Goal: Transaction & Acquisition: Purchase product/service

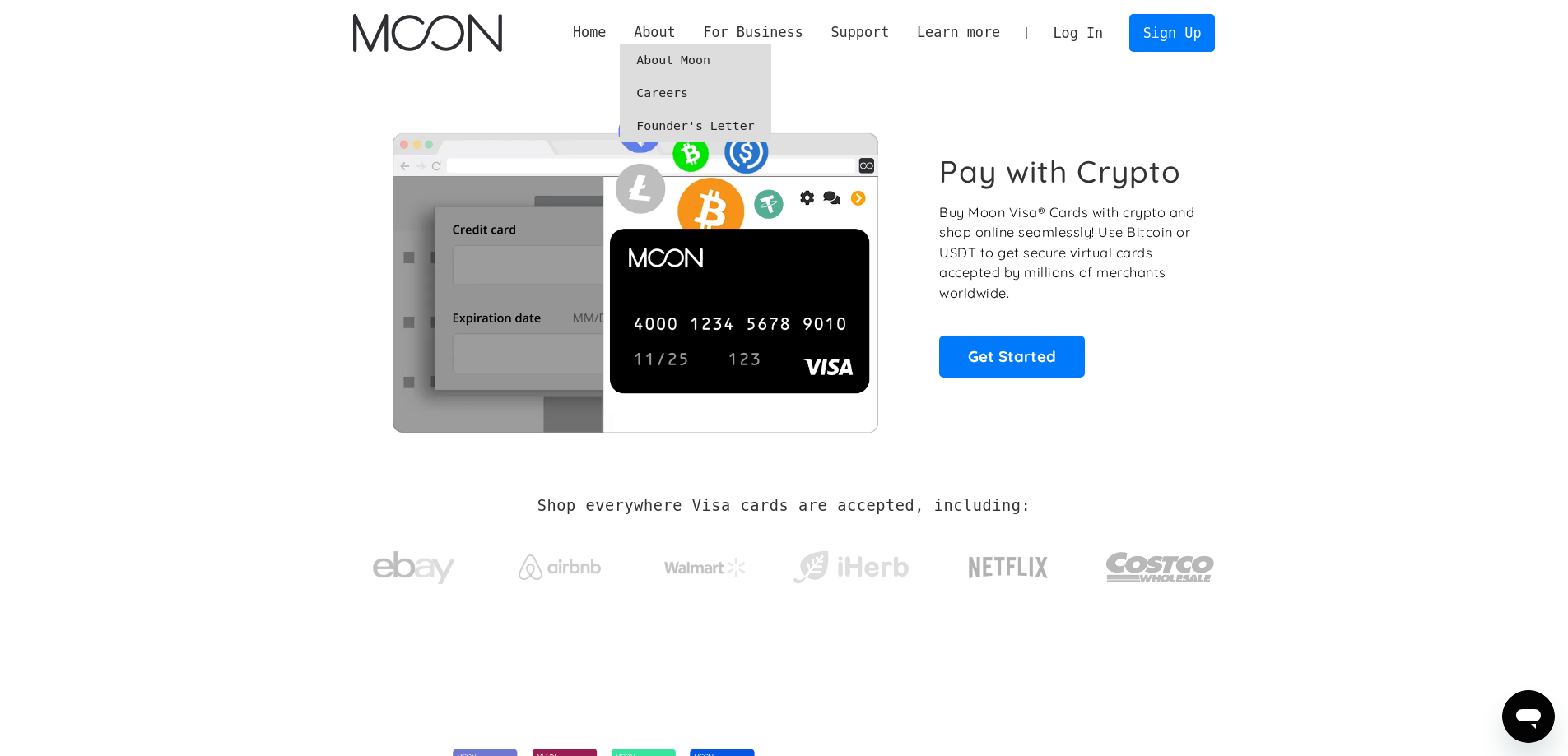
click at [712, 61] on link "About Moon" at bounding box center [695, 60] width 151 height 33
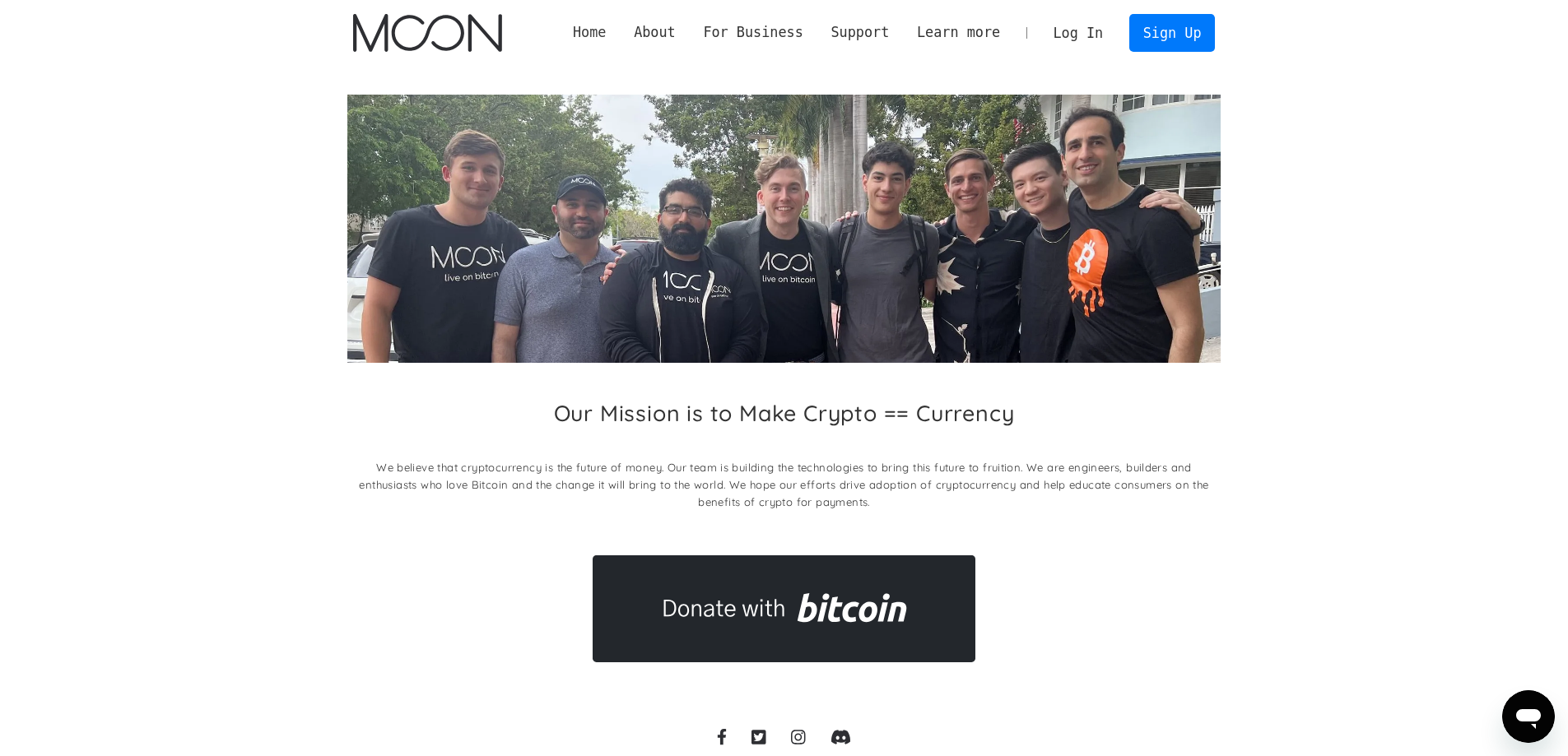
click at [620, 37] on link "Home" at bounding box center [589, 33] width 61 height 21
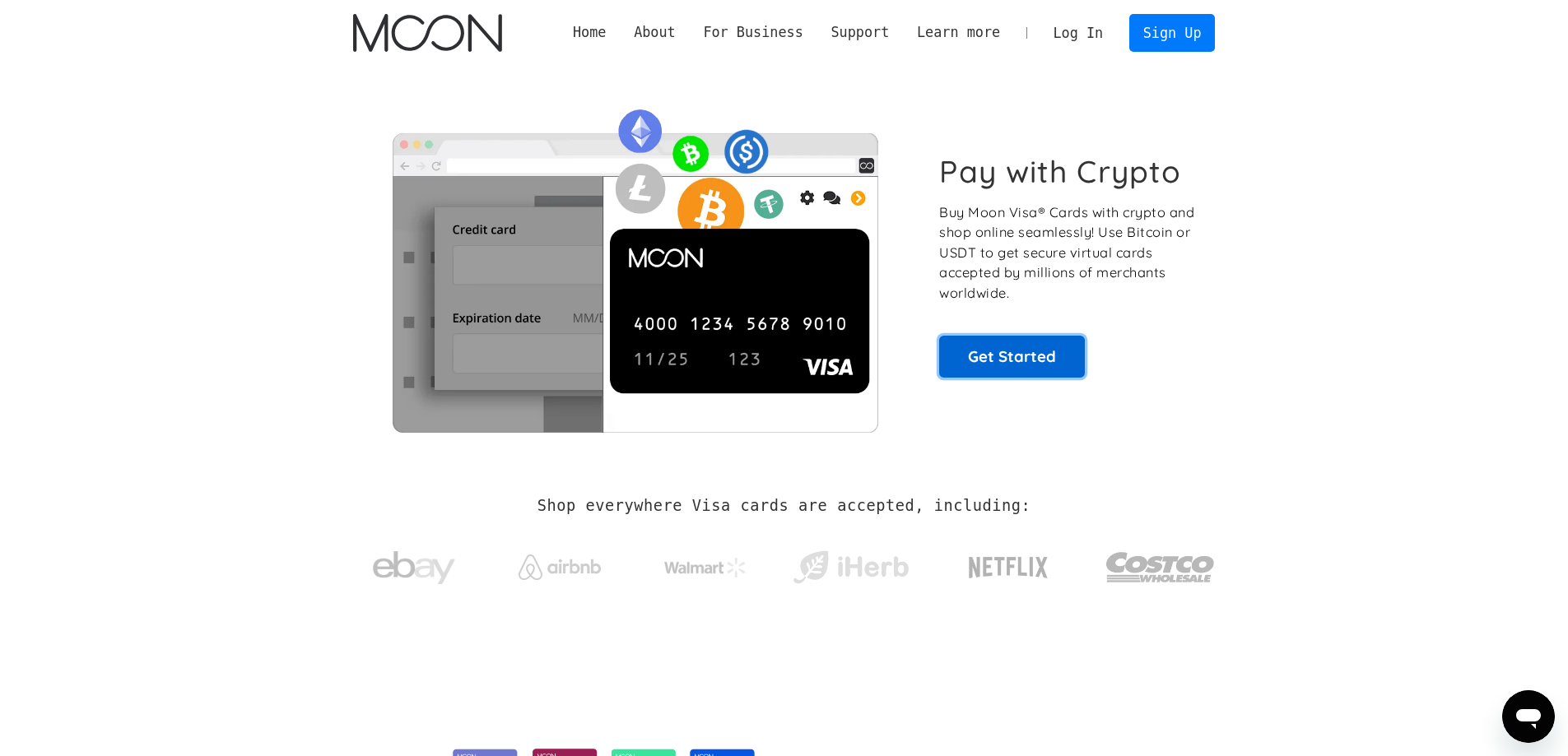
click at [1010, 361] on link "Get Started" at bounding box center [1012, 356] width 146 height 41
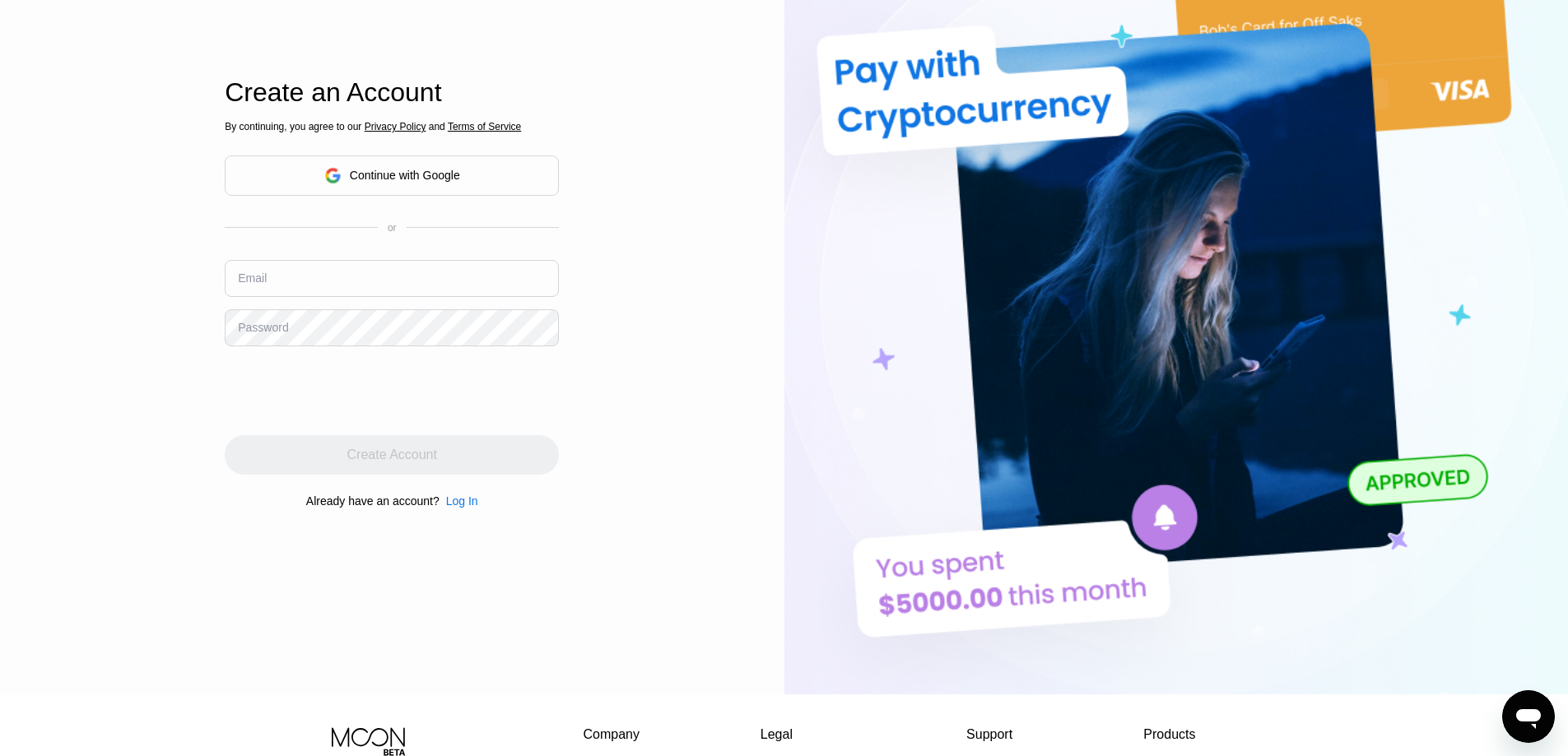
scroll to position [82, 0]
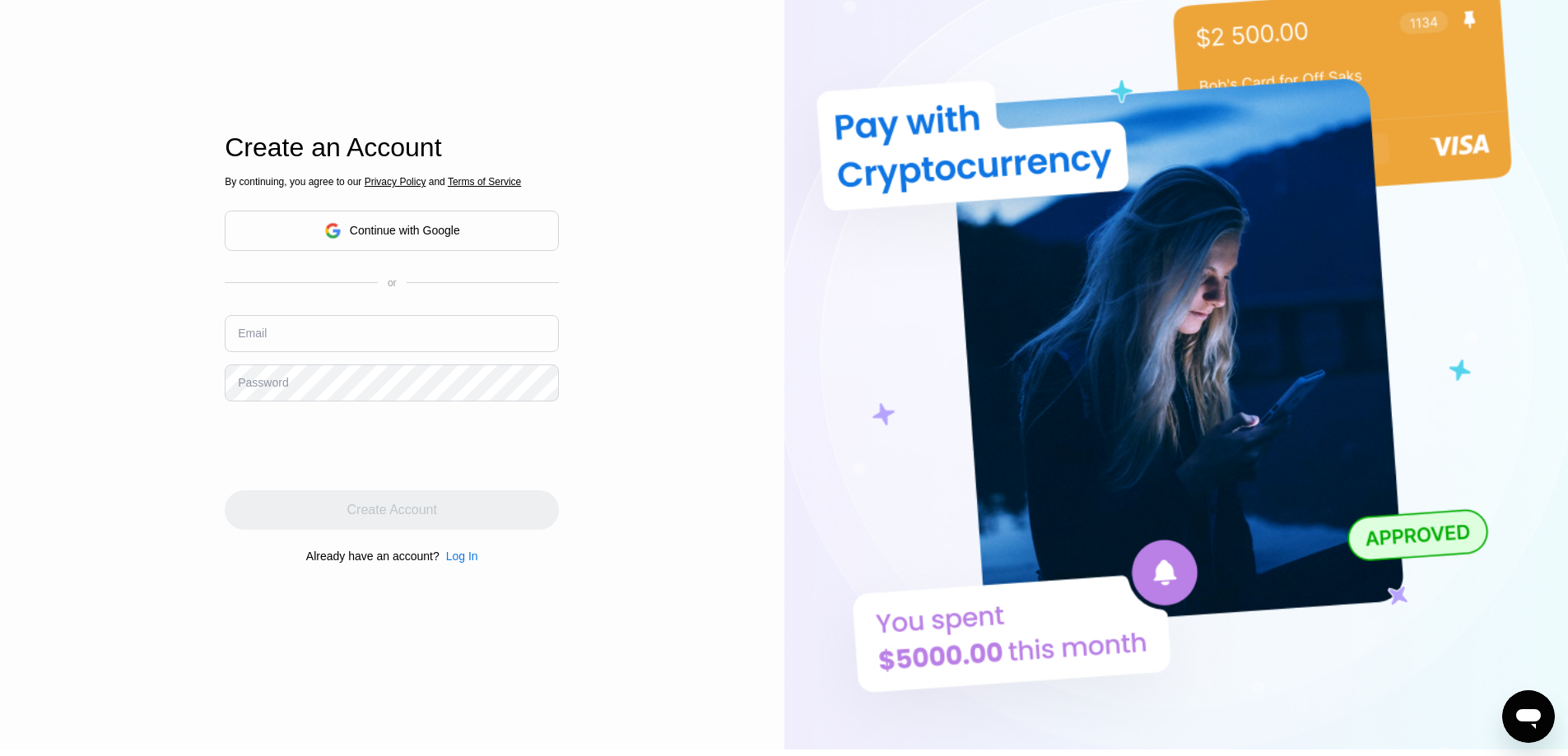
click at [283, 345] on input "text" at bounding box center [392, 334] width 335 height 37
click at [291, 347] on input "text" at bounding box center [392, 334] width 335 height 37
drag, startPoint x: 445, startPoint y: 341, endPoint x: 0, endPoint y: 334, distance: 445.1
click at [0, 334] on div "Log In Sign Up EN Language English Save Create an Account By continuing, you ag…" at bounding box center [392, 334] width 785 height 832
type input "[EMAIL_ADDRESS][DOMAIN_NAME]"
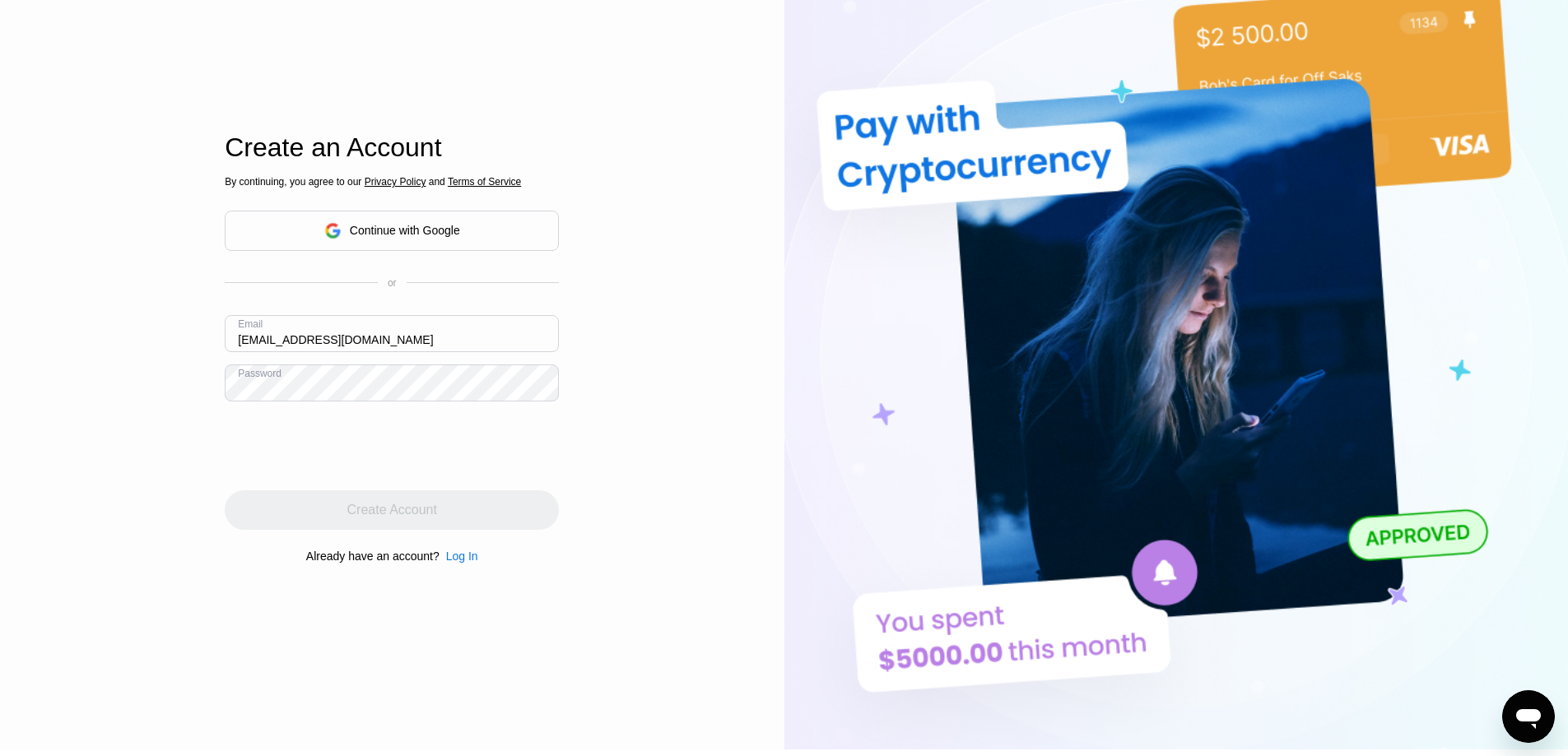
click at [144, 378] on div "Log In Sign Up EN Language English Save Create an Account By continuing, you ag…" at bounding box center [392, 334] width 785 height 832
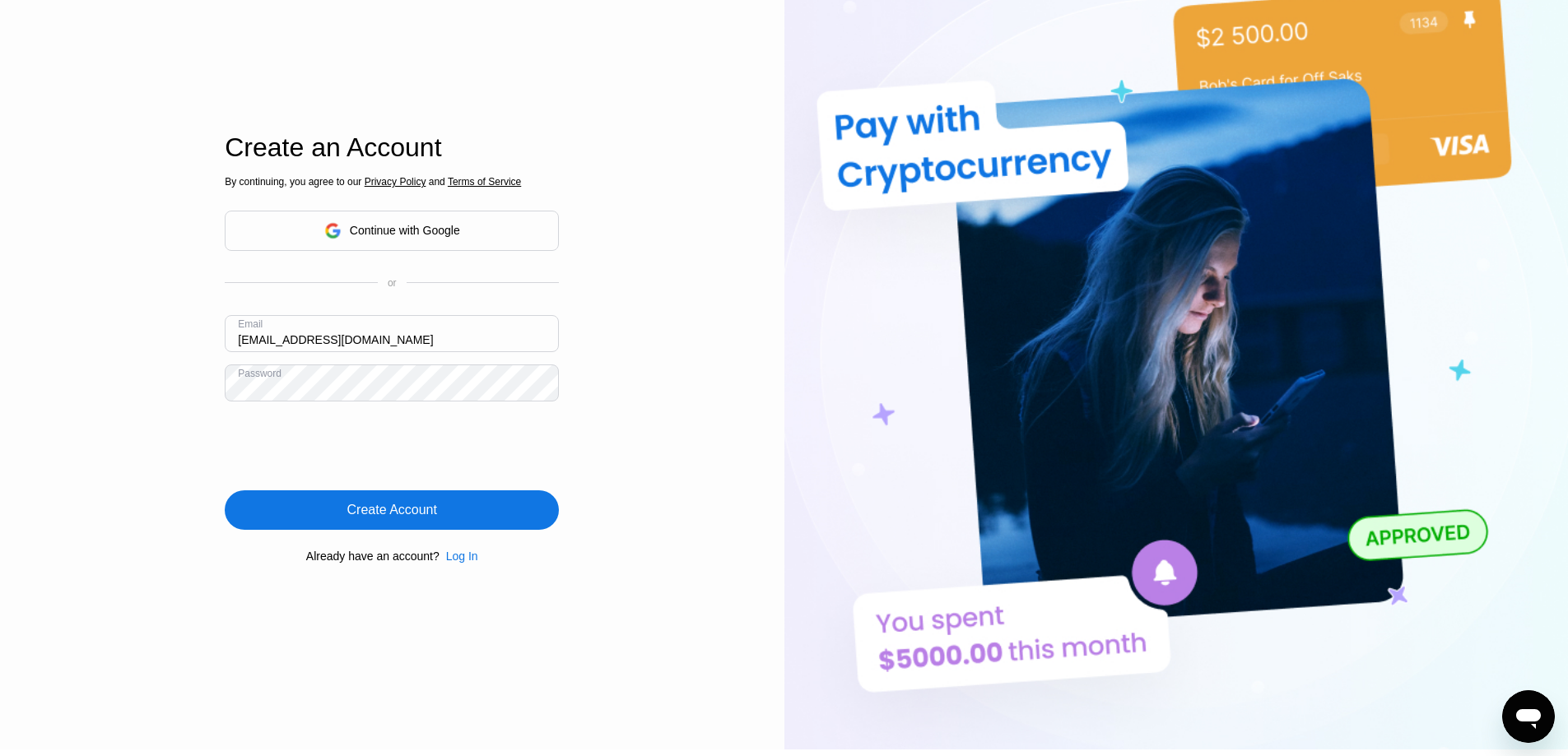
click at [382, 514] on div "Create Account" at bounding box center [392, 510] width 90 height 17
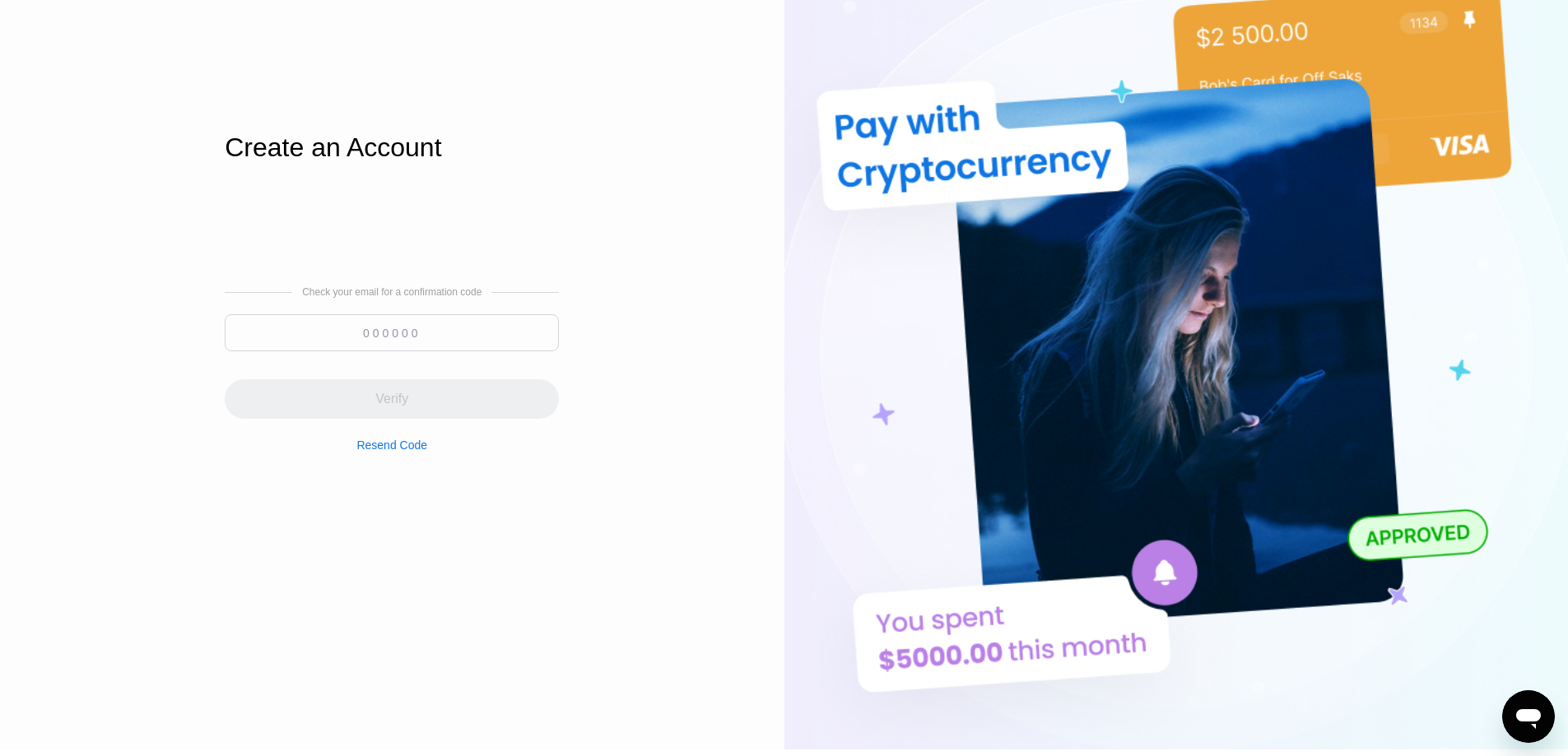
click at [441, 332] on input at bounding box center [392, 333] width 335 height 37
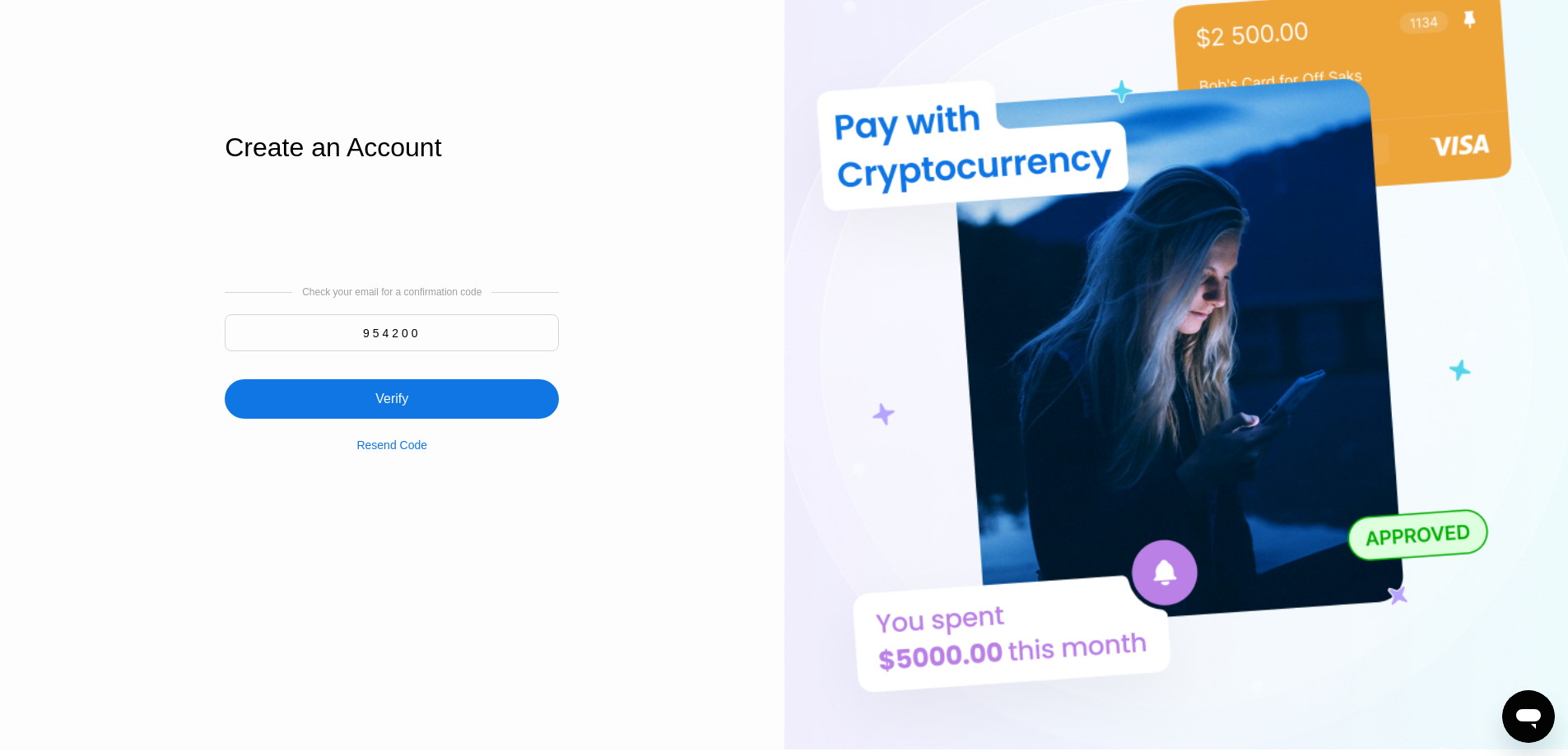
type input "954200"
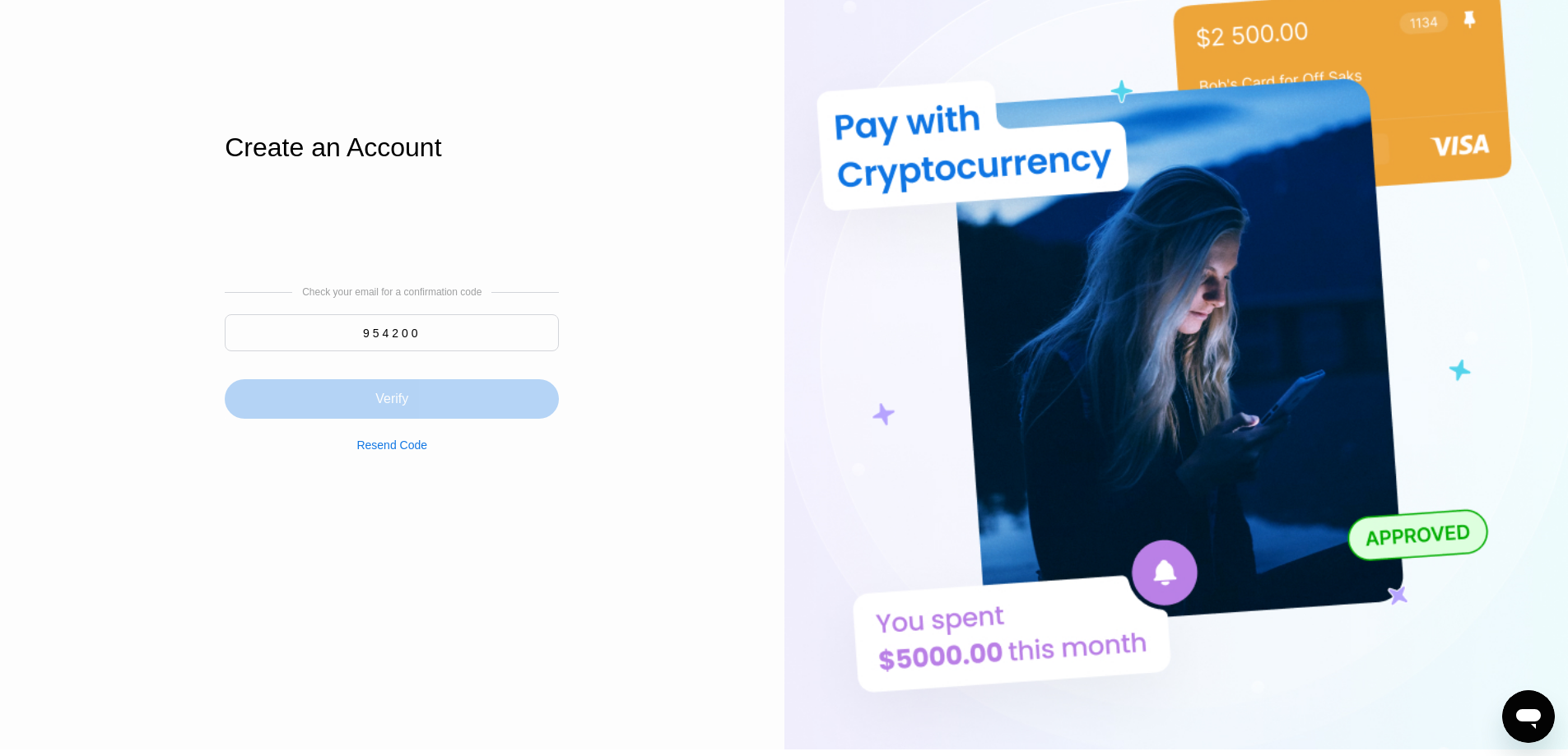
click at [430, 393] on div "Verify" at bounding box center [392, 399] width 335 height 39
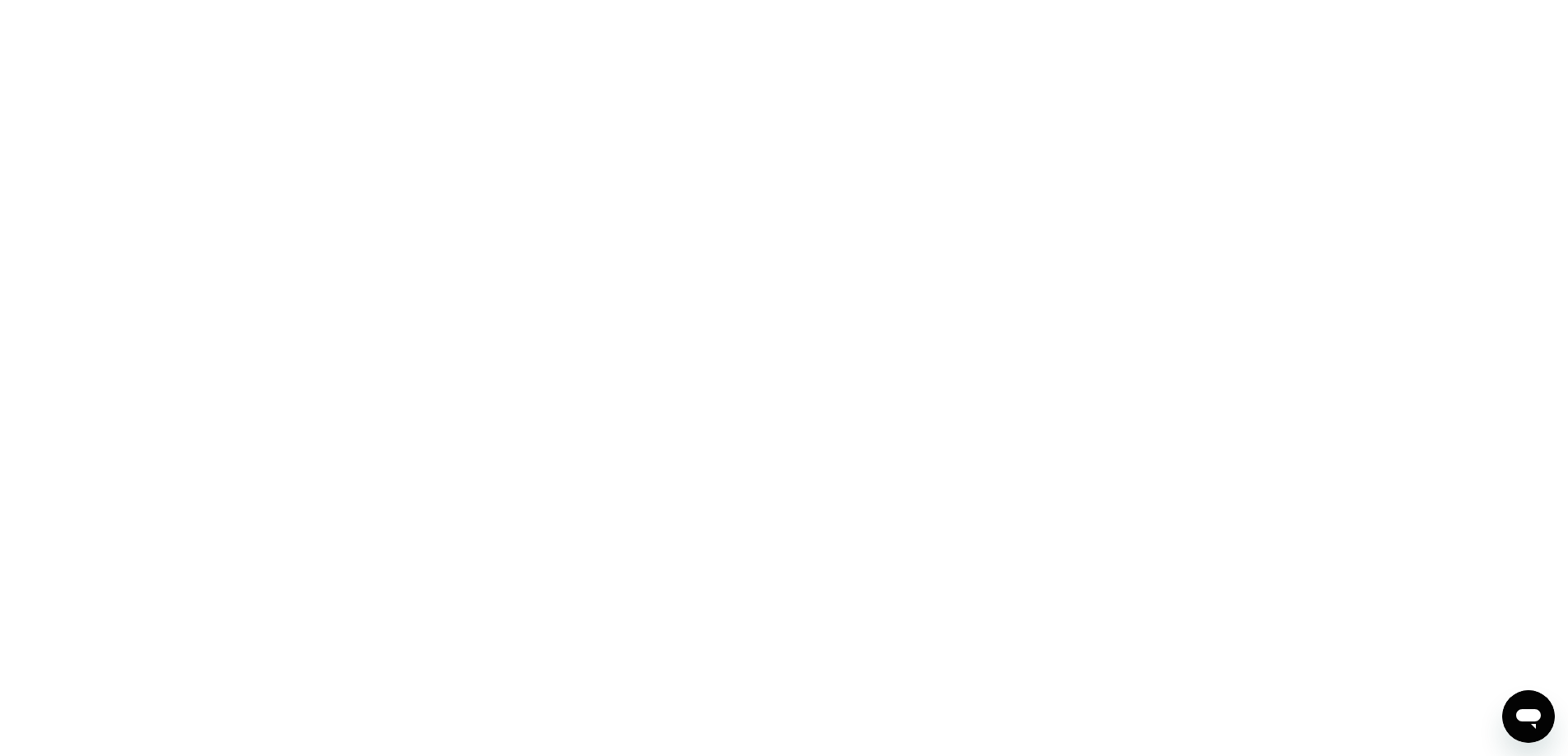
scroll to position [0, 0]
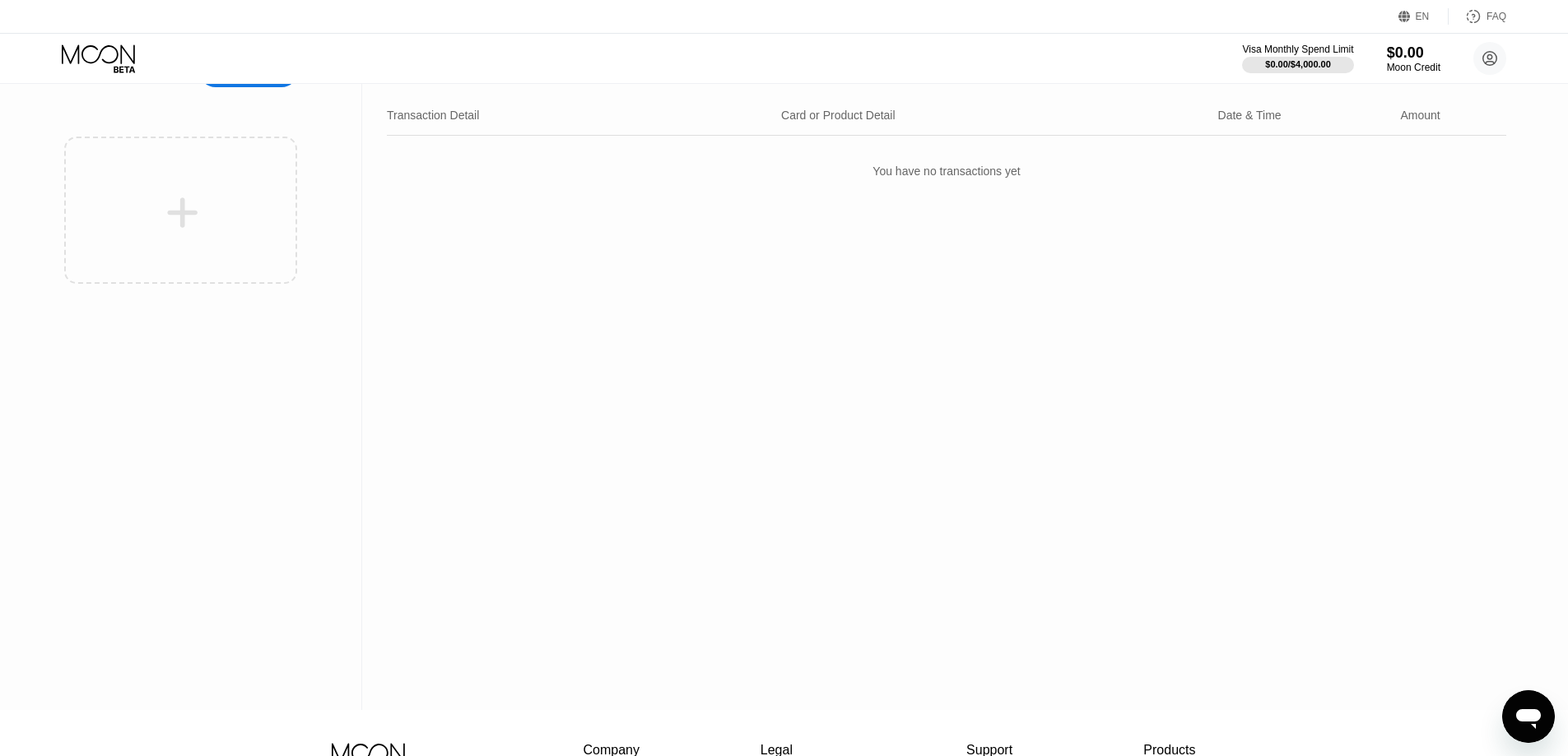
scroll to position [6, 0]
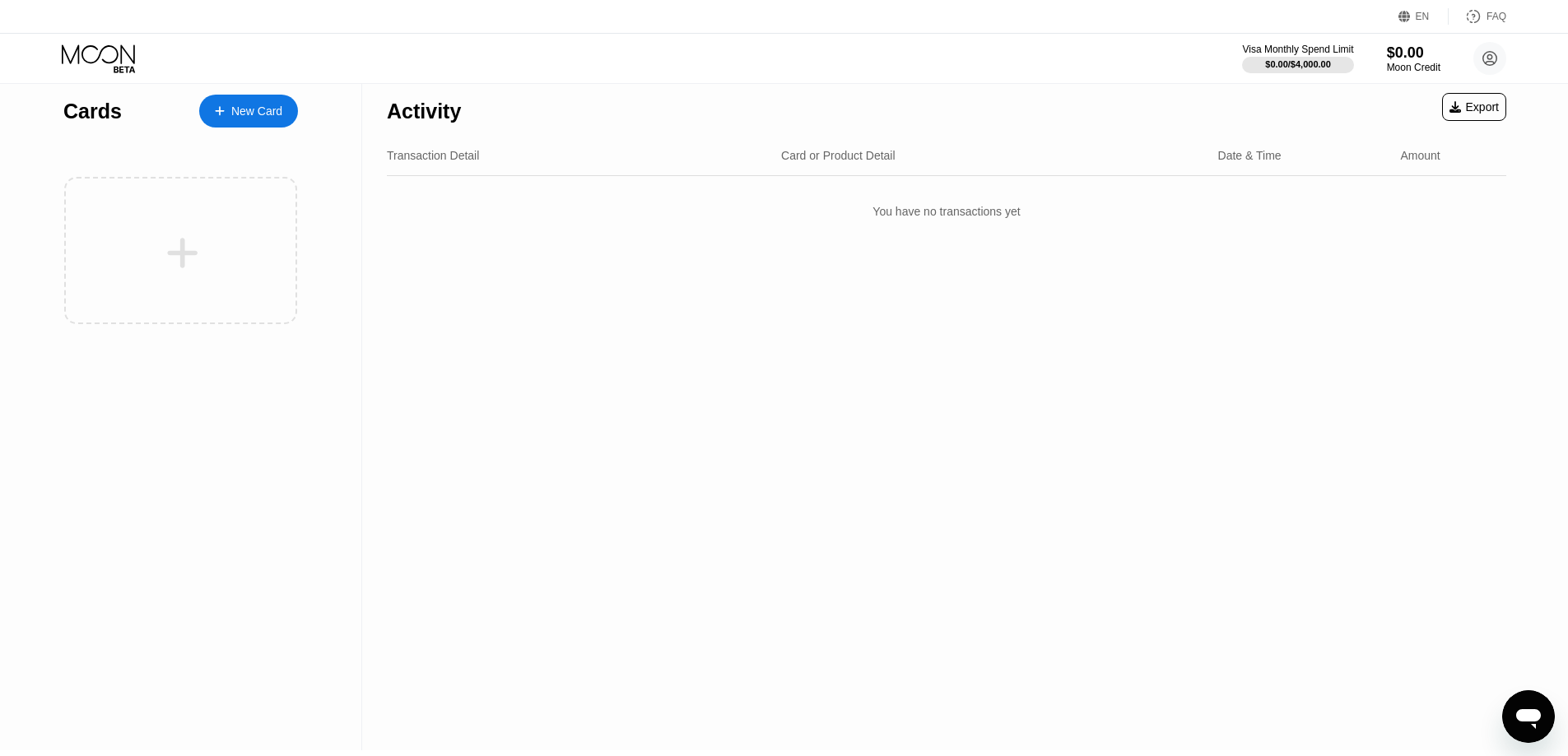
click at [239, 105] on div "New Card" at bounding box center [257, 111] width 51 height 14
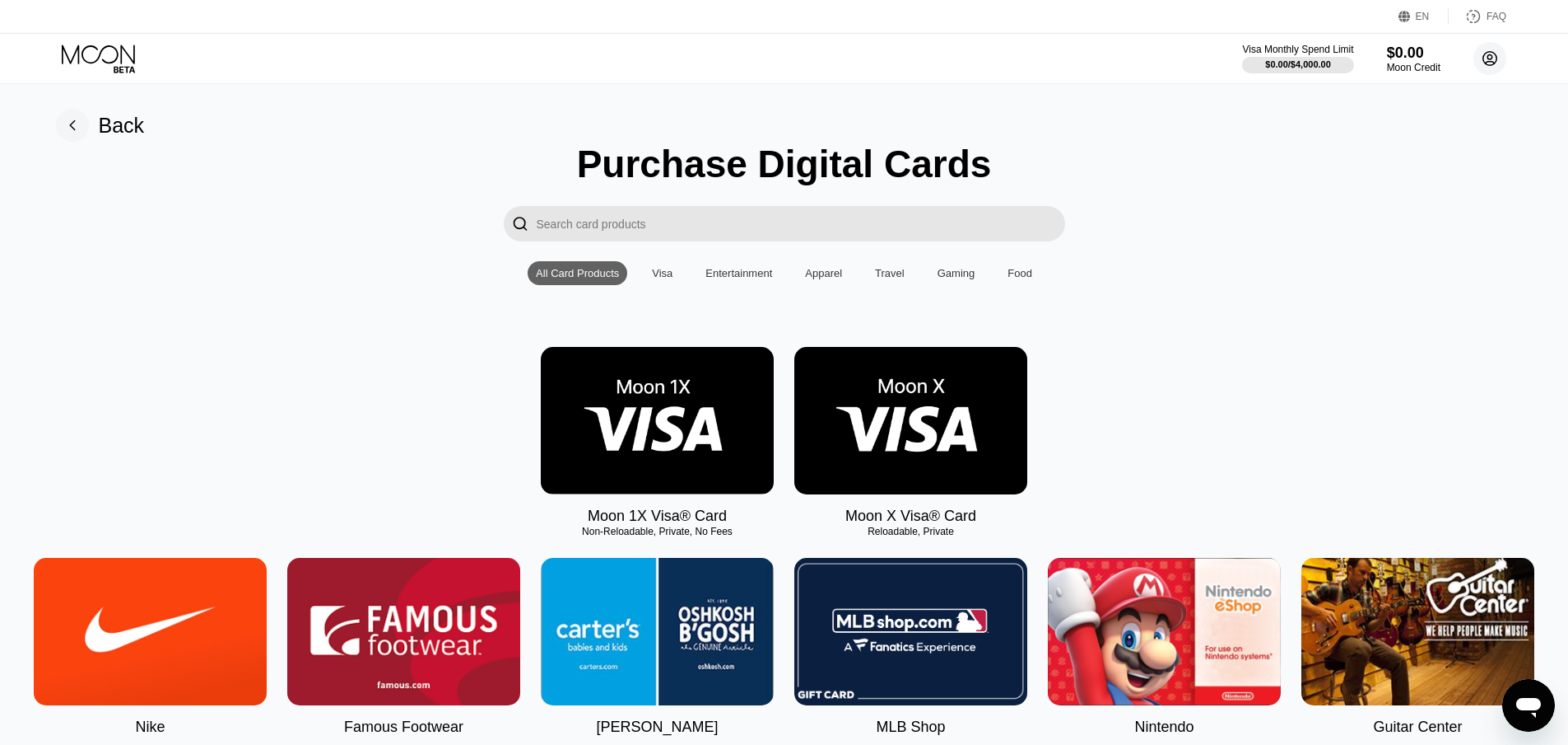
click at [1485, 55] on circle at bounding box center [1489, 58] width 33 height 33
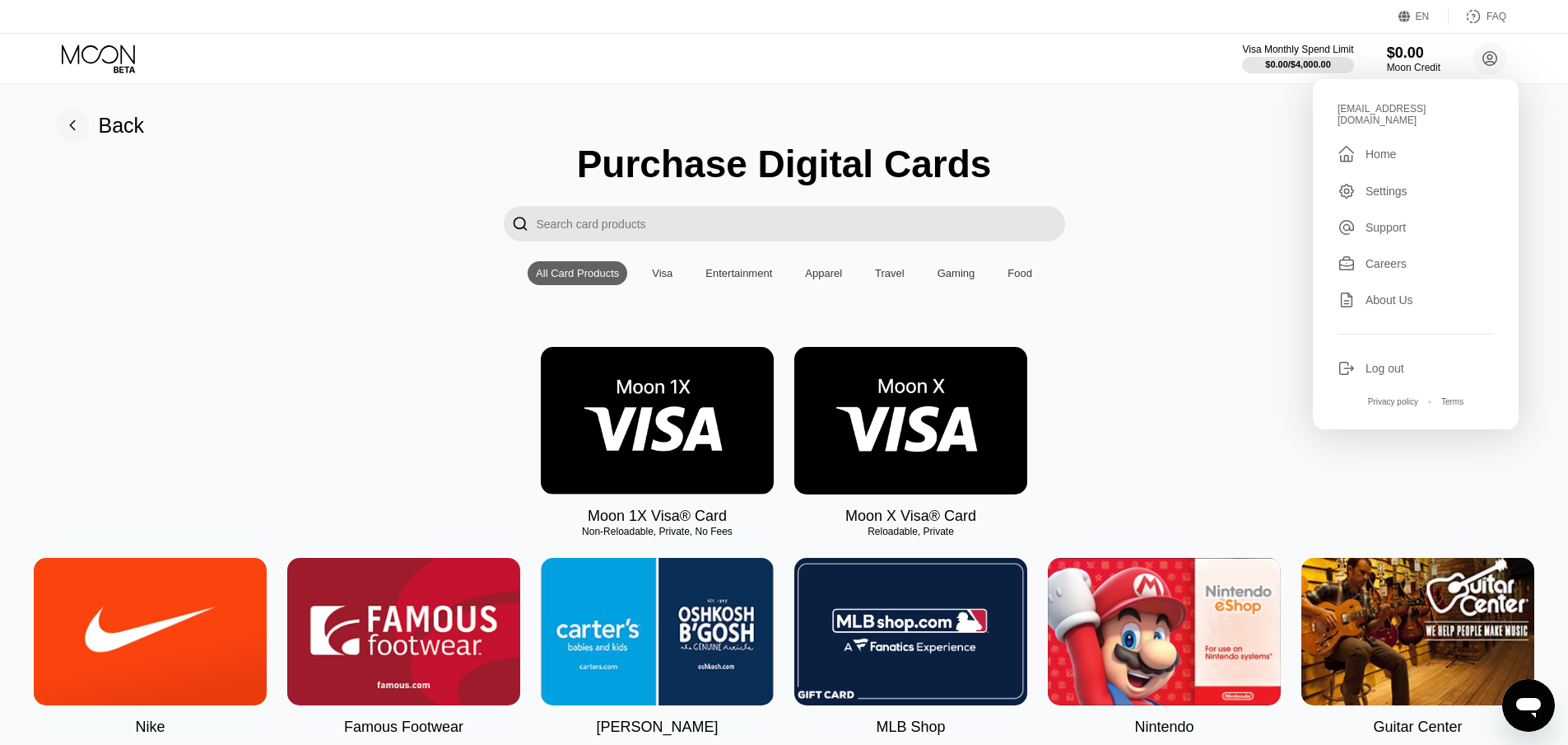
click at [1214, 370] on div "Moon 1X Visa® Card Non-Reloadable, Private, No Fees Moon X Visa® Card Reloadabl…" at bounding box center [785, 435] width 1531 height 178
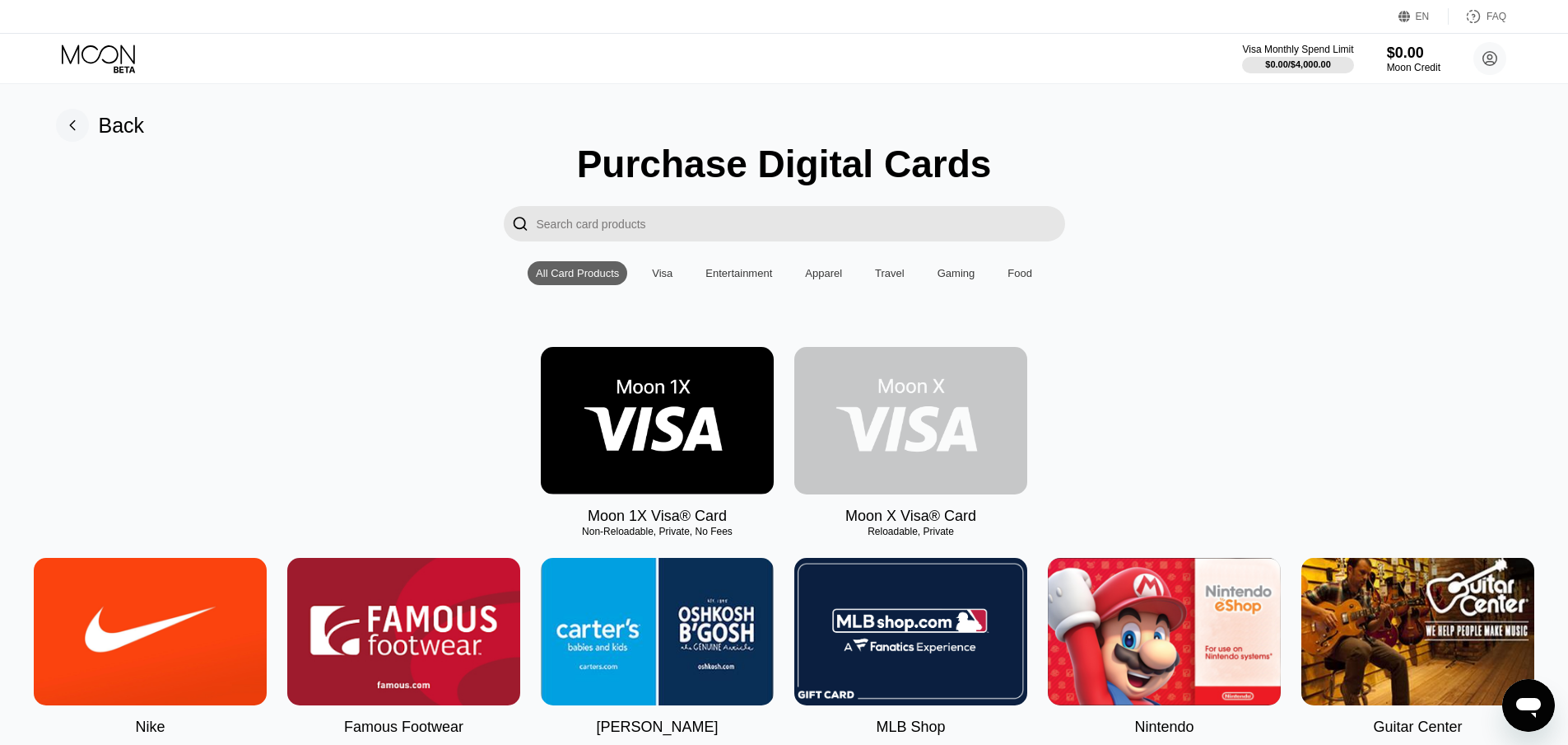
click at [963, 426] on img at bounding box center [911, 420] width 233 height 148
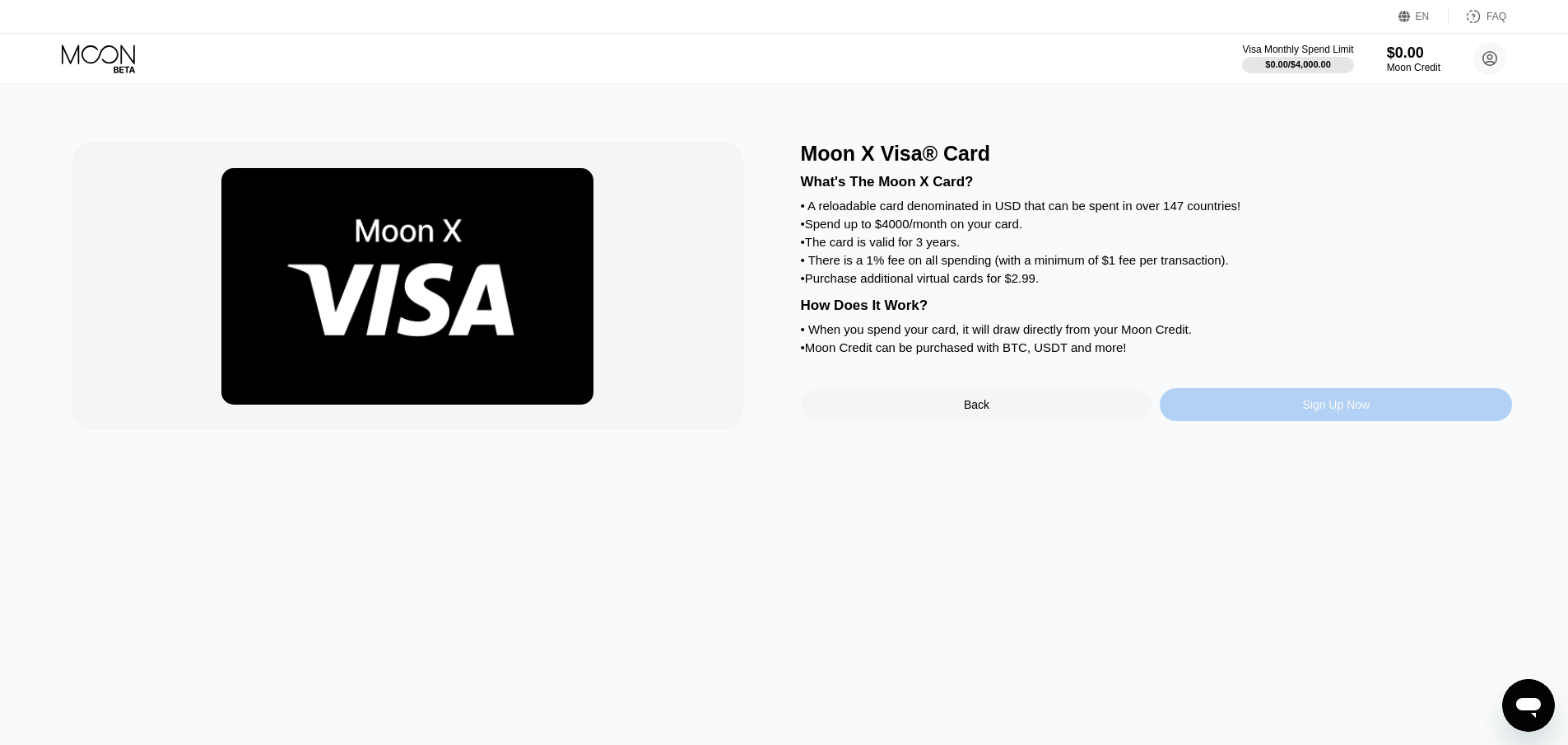
click at [1305, 411] on div "Sign Up Now" at bounding box center [1336, 404] width 68 height 13
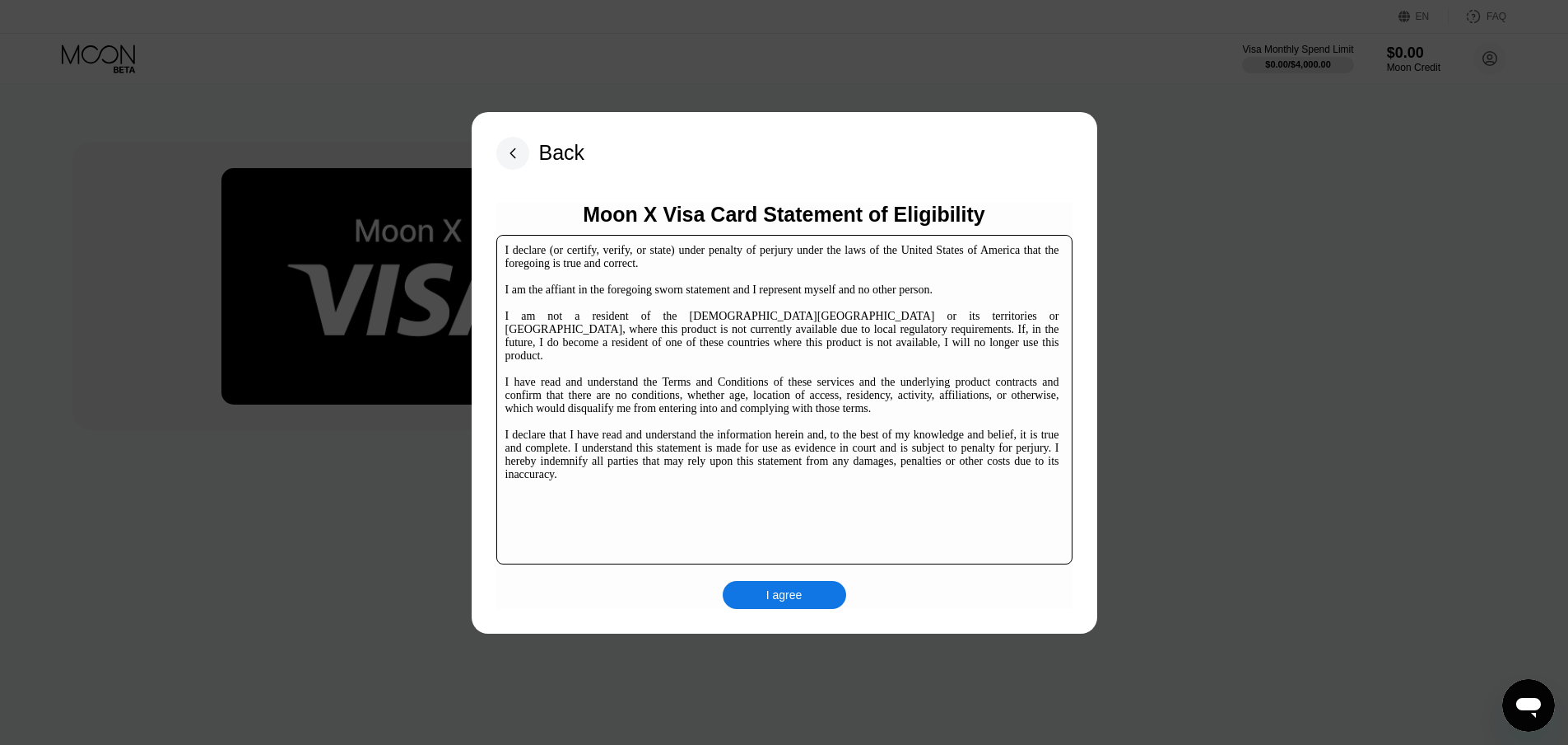
click at [781, 595] on div "I agree" at bounding box center [784, 595] width 36 height 15
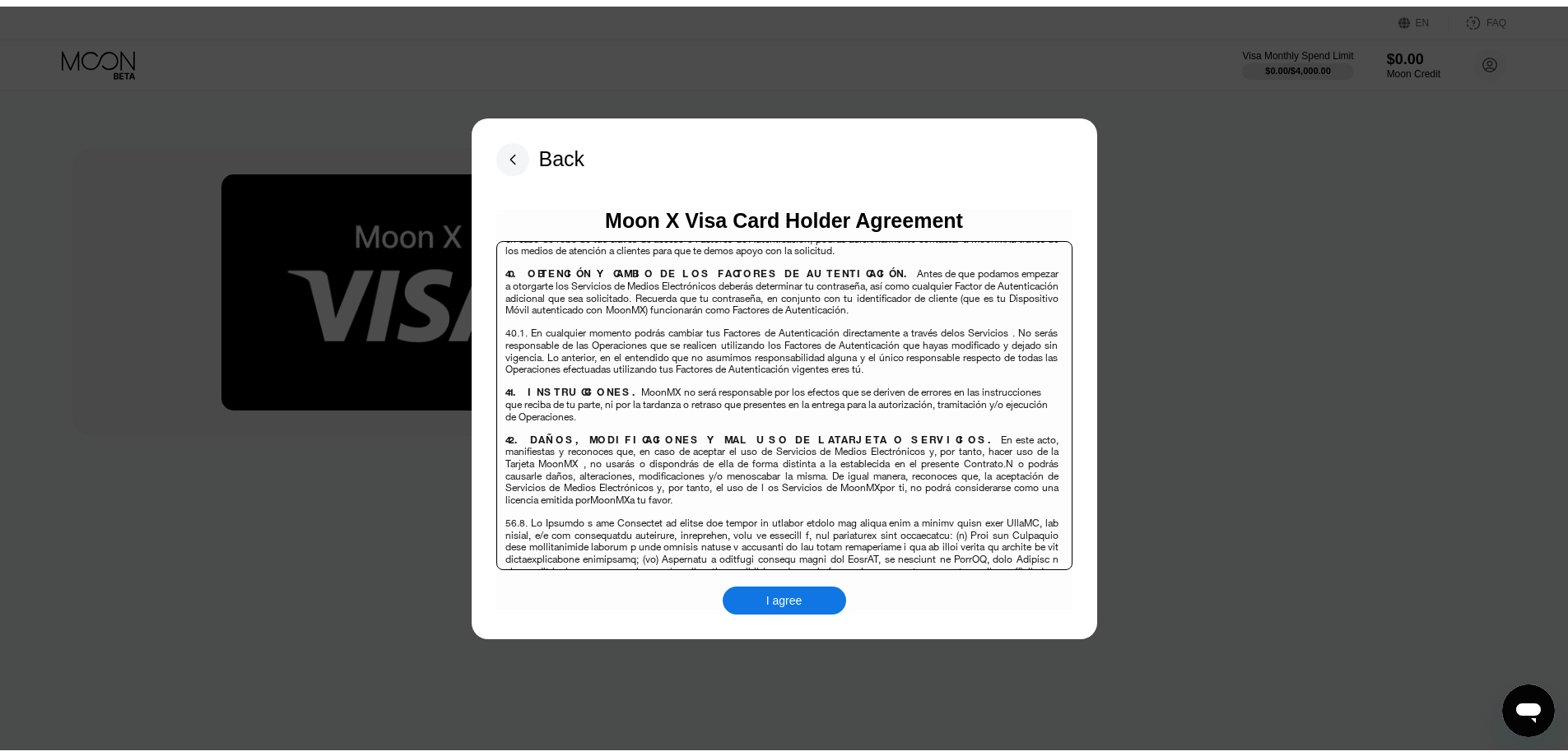
scroll to position [10687, 0]
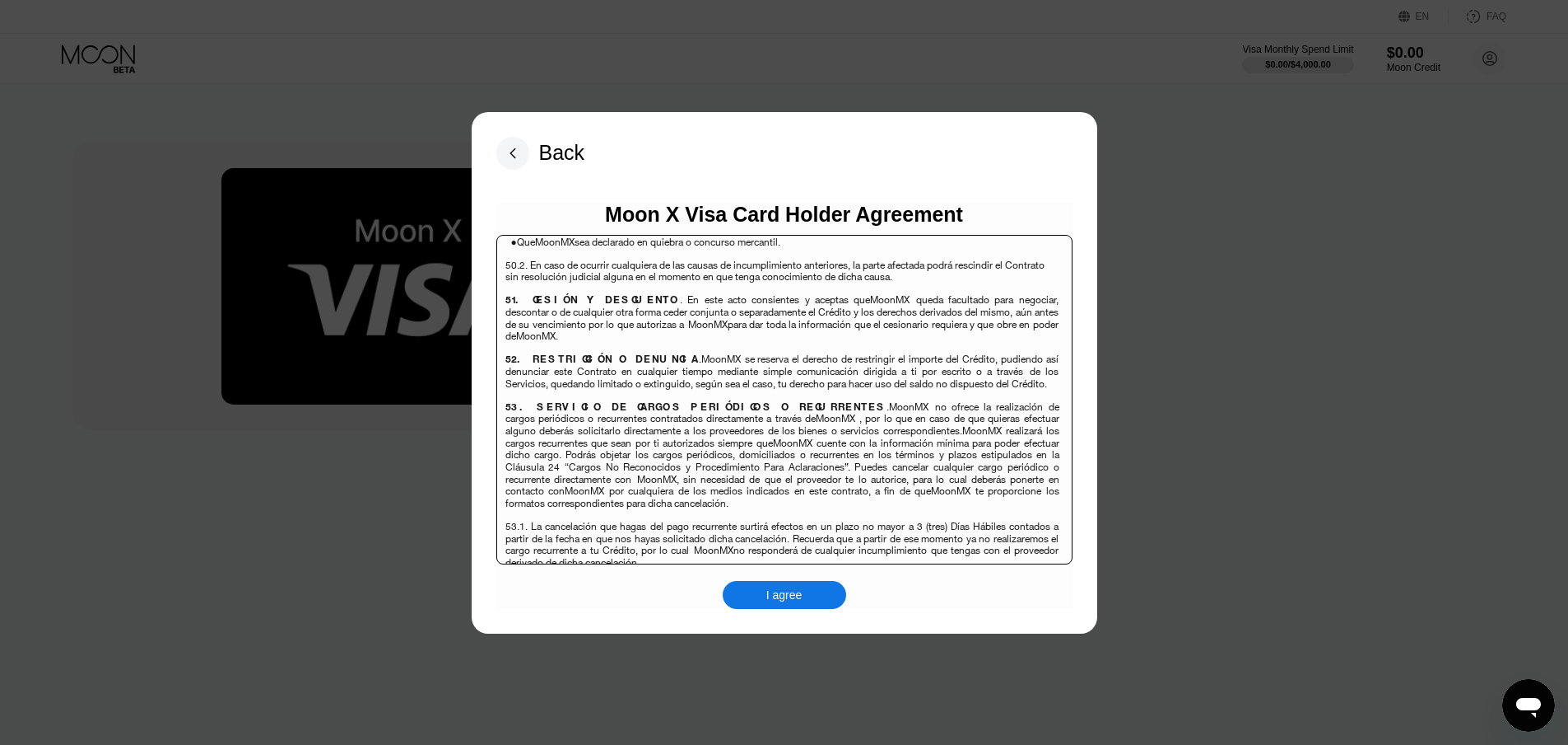
click at [772, 596] on div "I agree" at bounding box center [784, 595] width 36 height 15
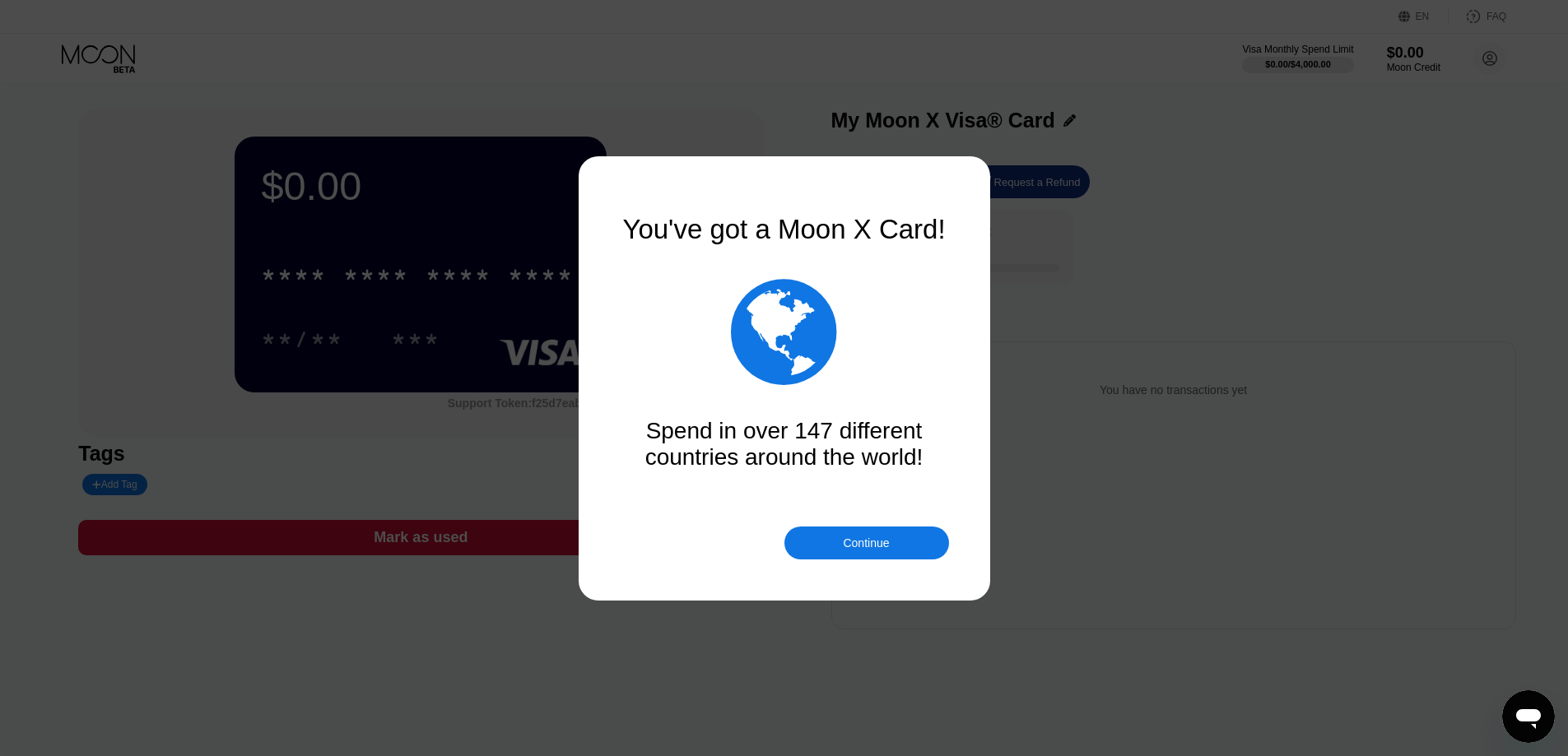
click at [863, 543] on div "Continue" at bounding box center [865, 543] width 46 height 13
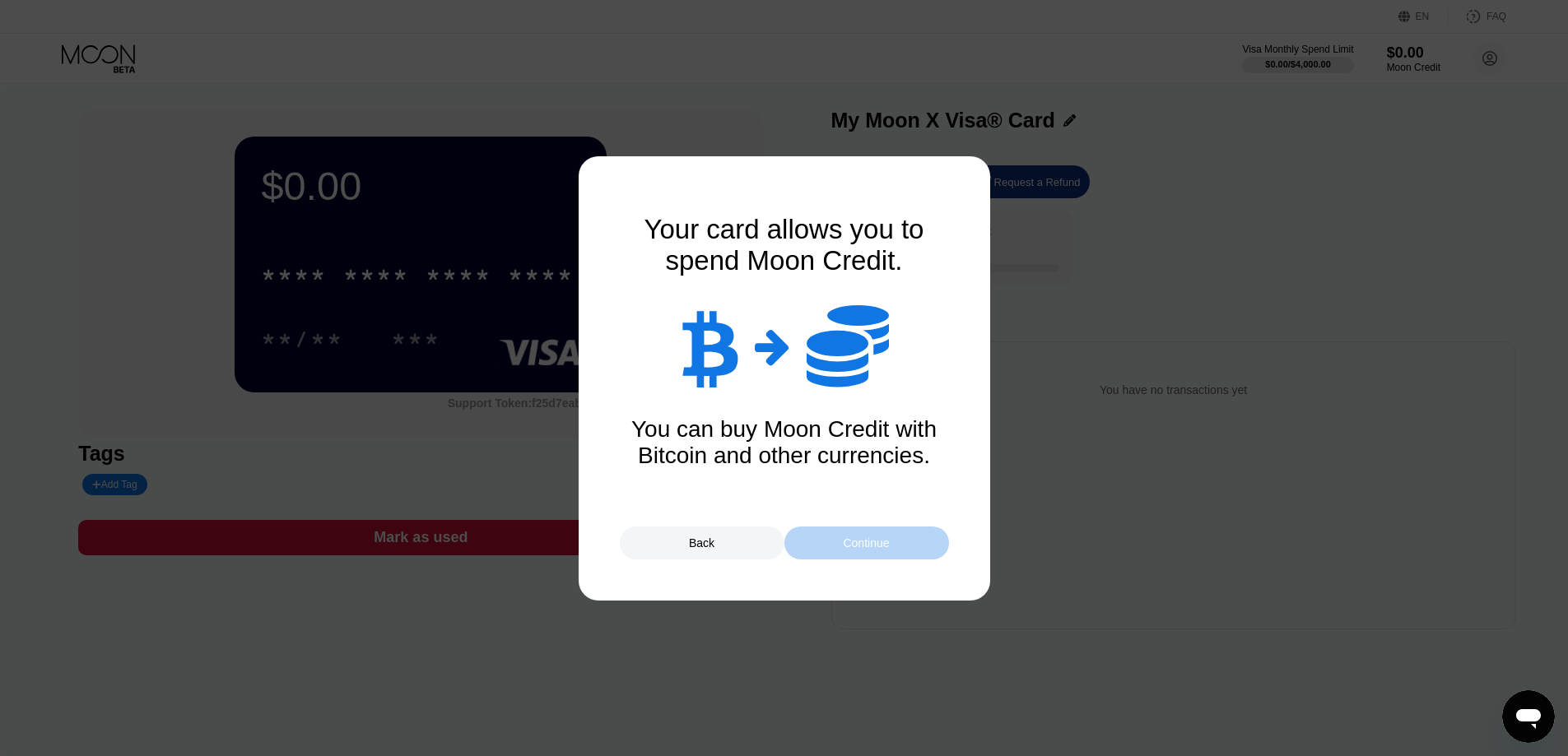
click at [863, 543] on div "Continue" at bounding box center [865, 543] width 46 height 13
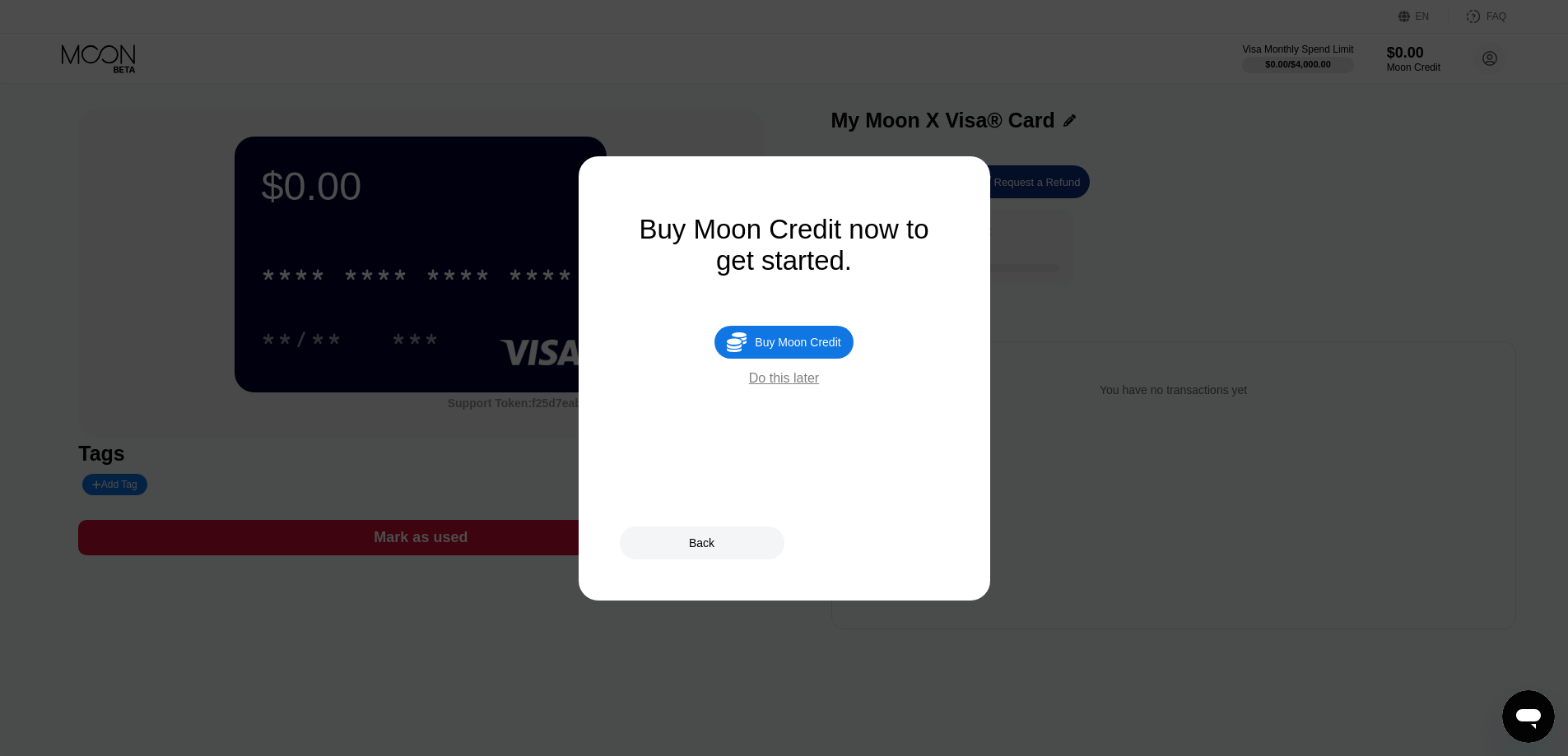
click at [794, 386] on div "Do this later" at bounding box center [783, 379] width 70 height 15
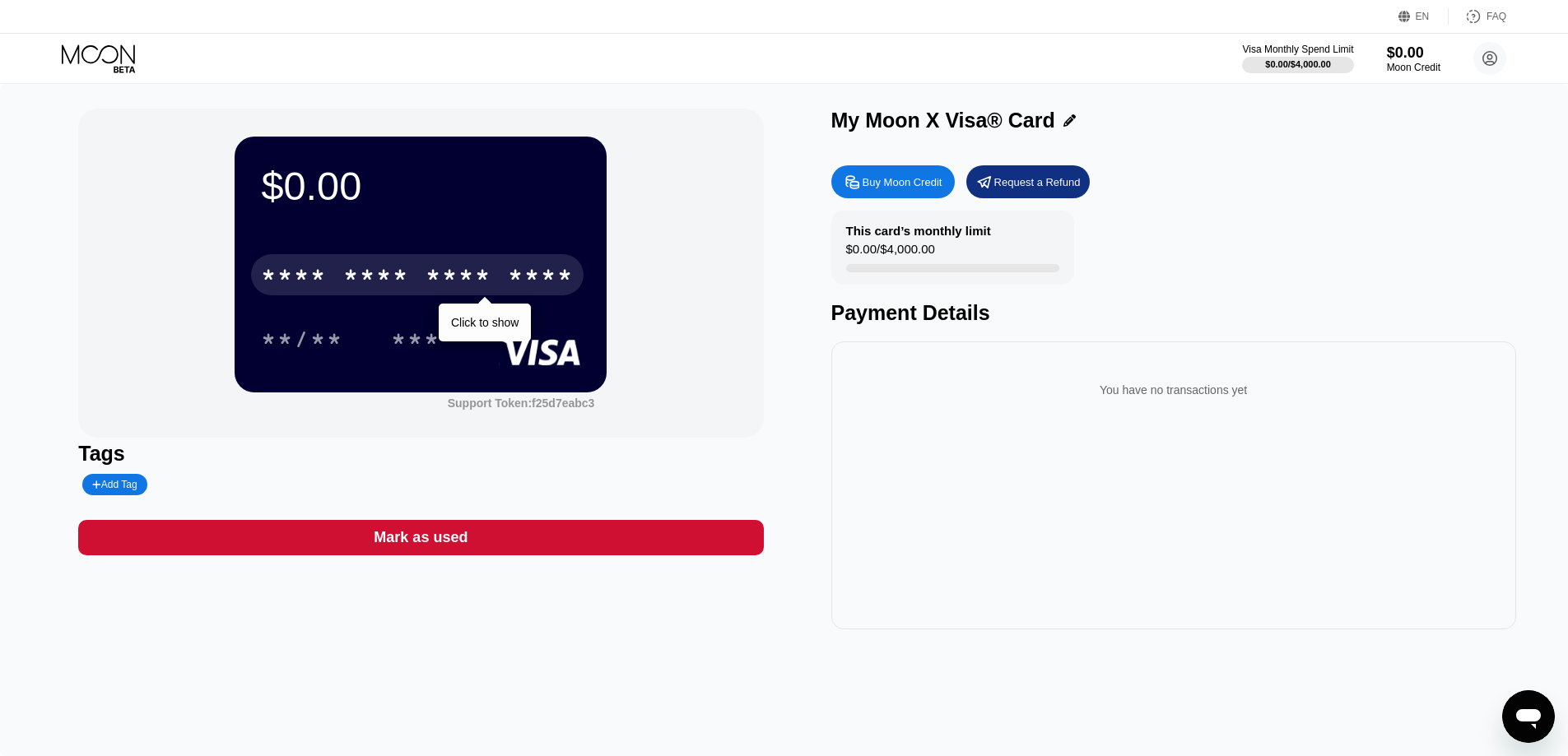
click at [441, 271] on div "* * * *" at bounding box center [459, 277] width 66 height 26
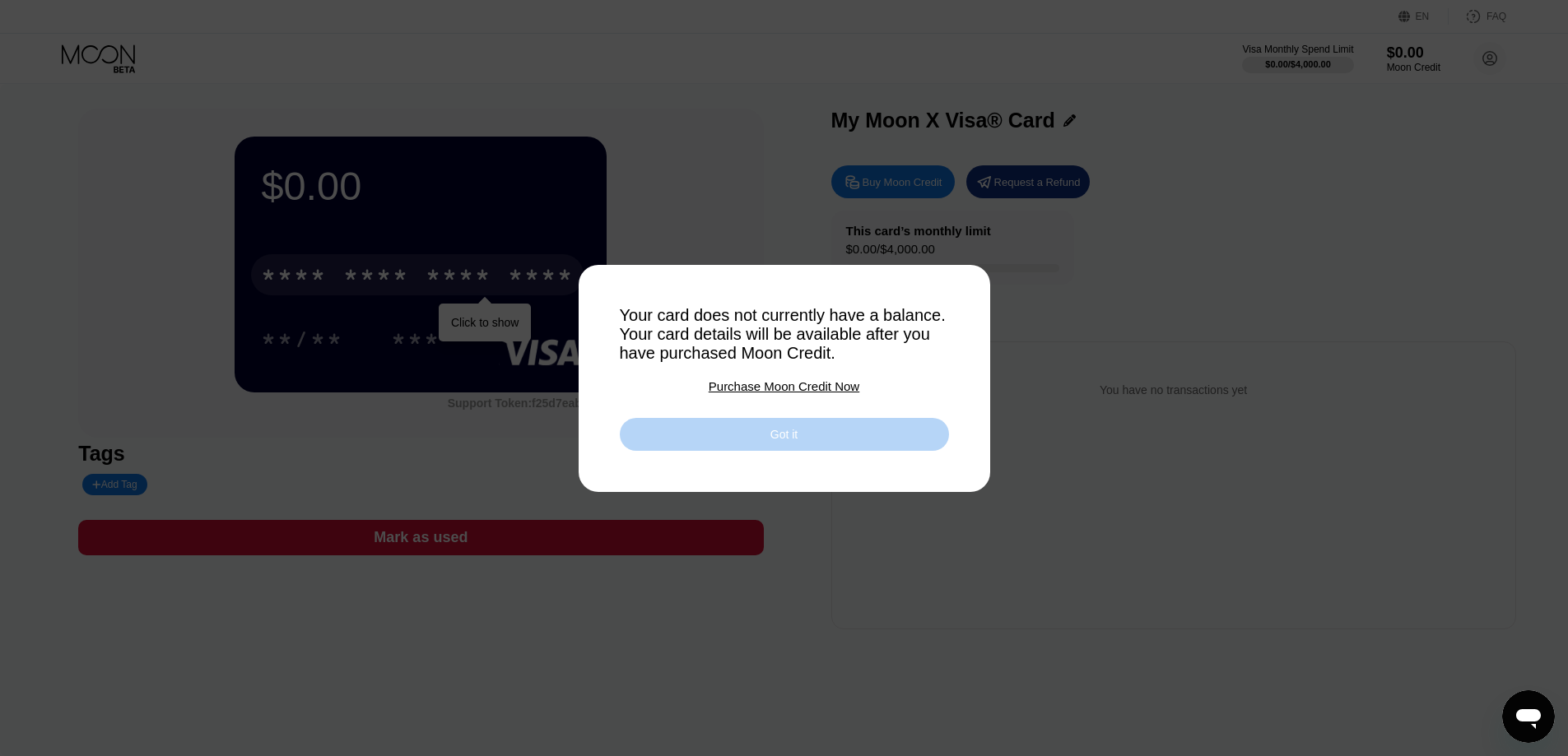
click at [784, 442] on div "Got it" at bounding box center [784, 435] width 27 height 15
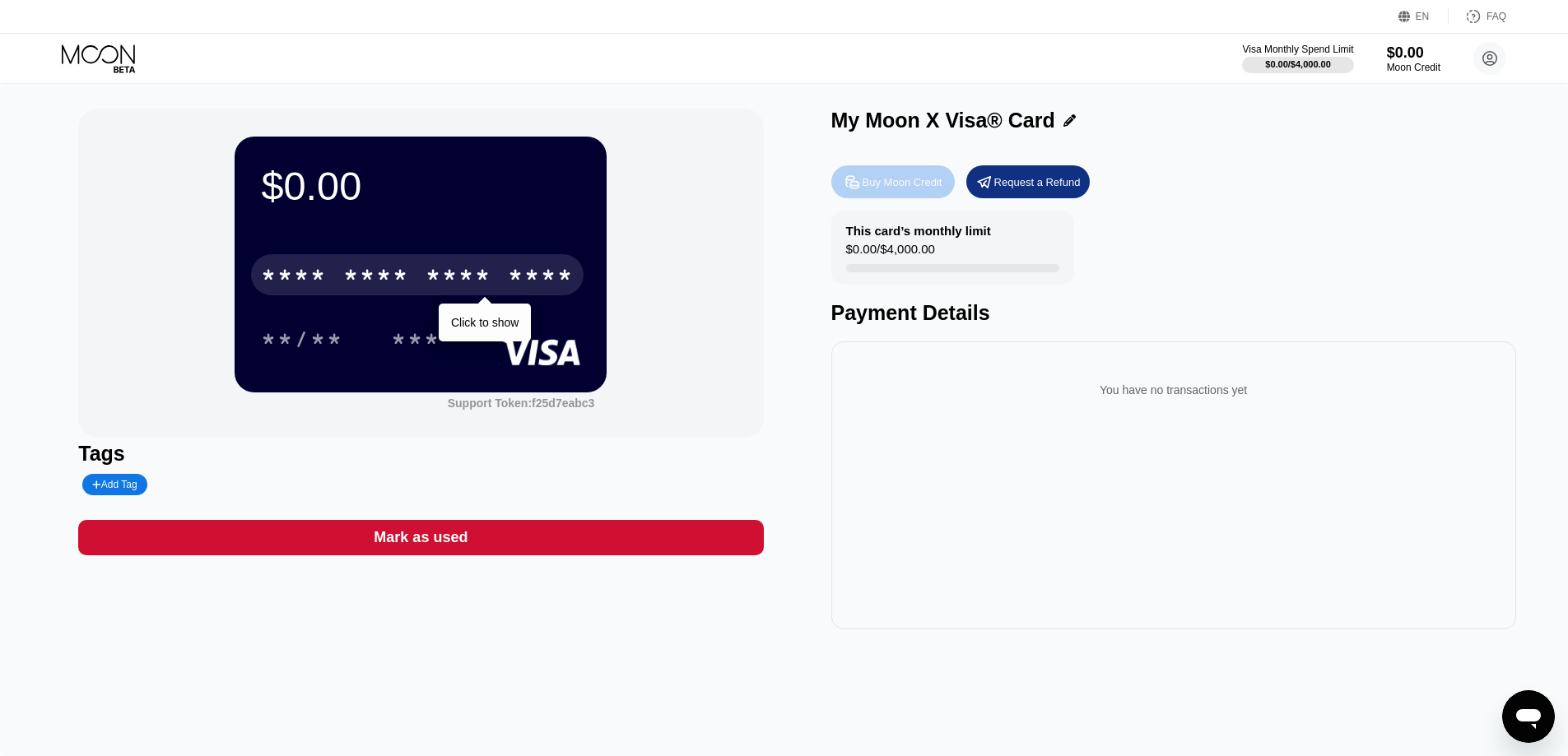
click at [915, 188] on div "Buy Moon Credit" at bounding box center [902, 182] width 80 height 14
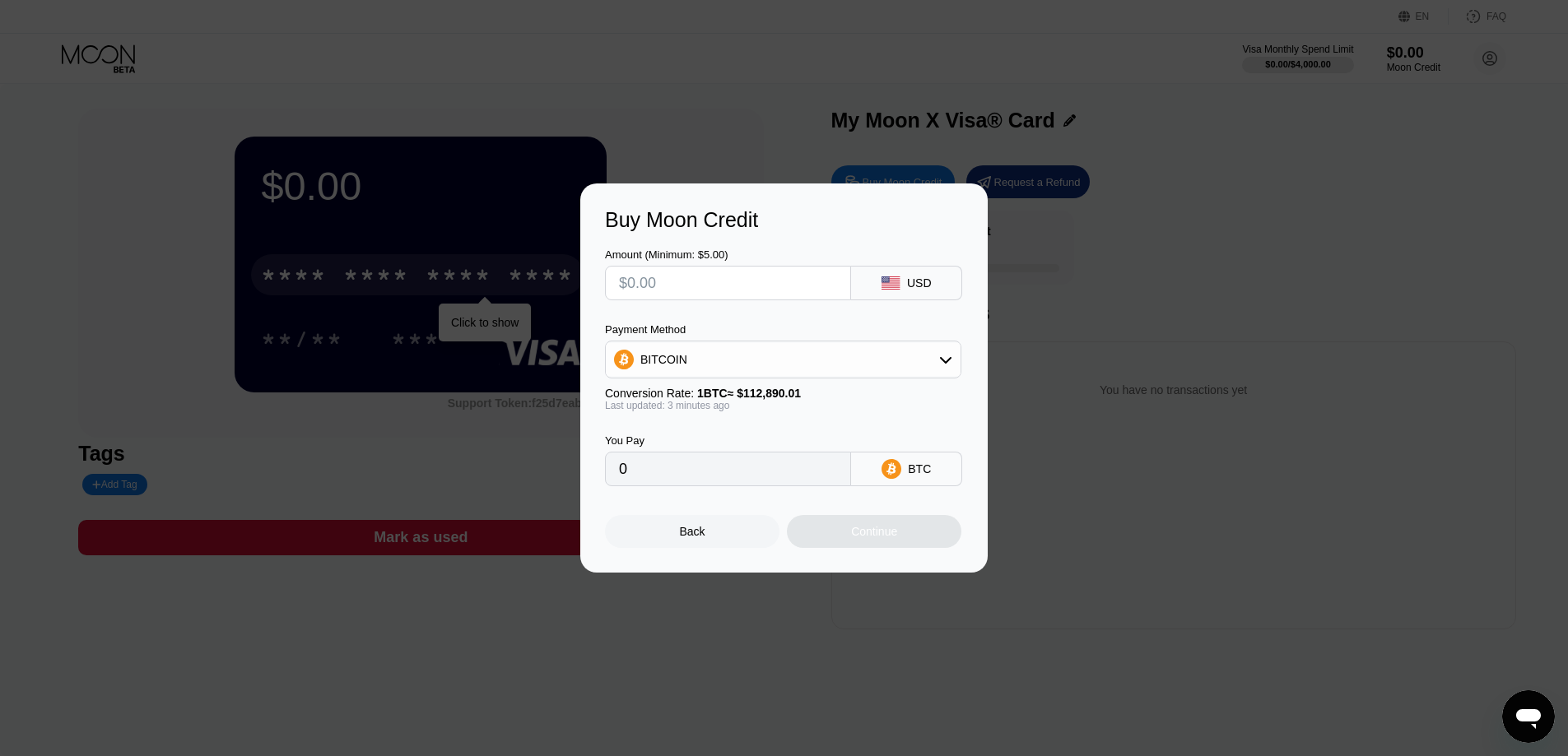
click at [917, 469] on div "BTC" at bounding box center [919, 469] width 23 height 13
click at [686, 358] on div "BITCOIN" at bounding box center [783, 359] width 355 height 33
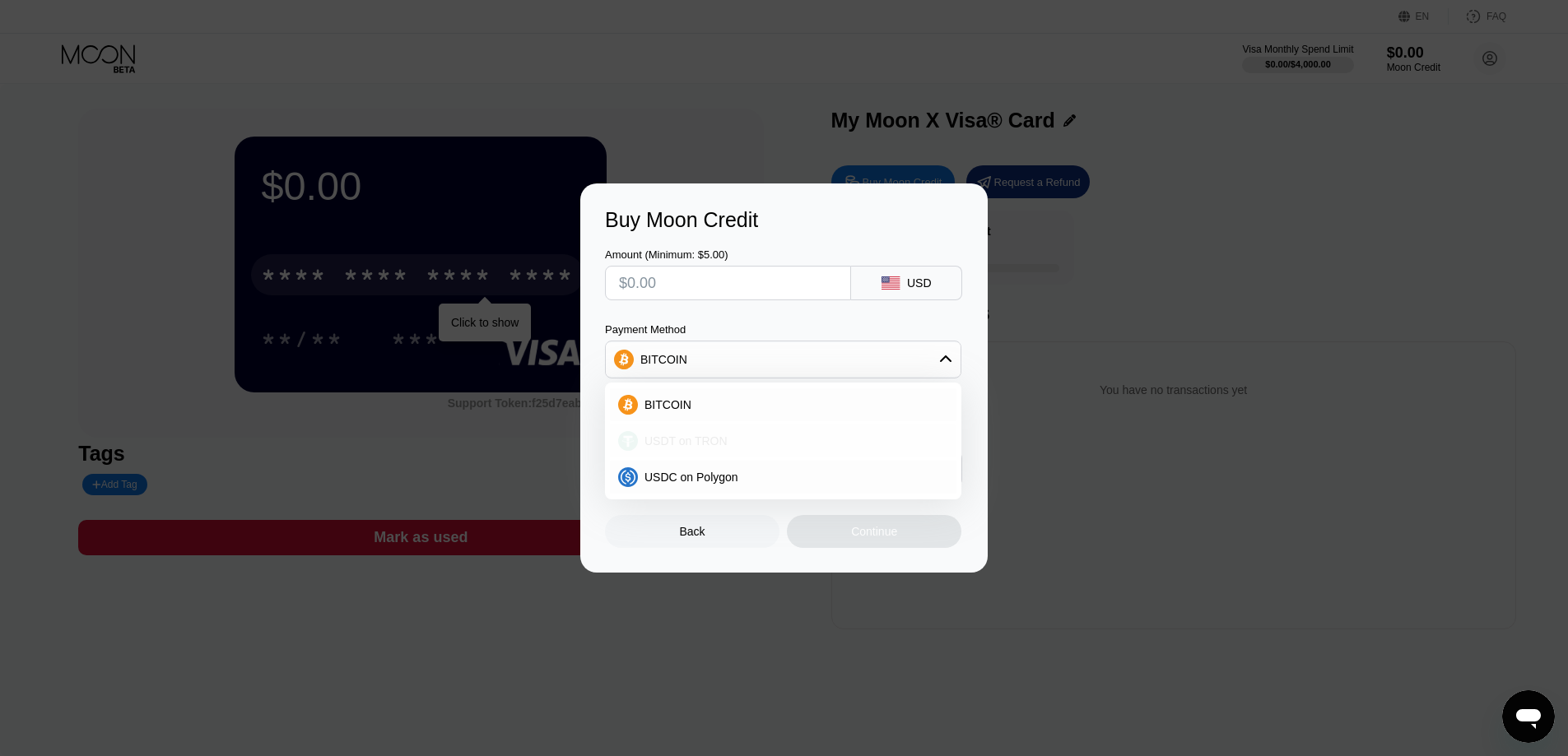
click at [735, 445] on div "USDT on TRON" at bounding box center [793, 441] width 310 height 13
type input "0.00"
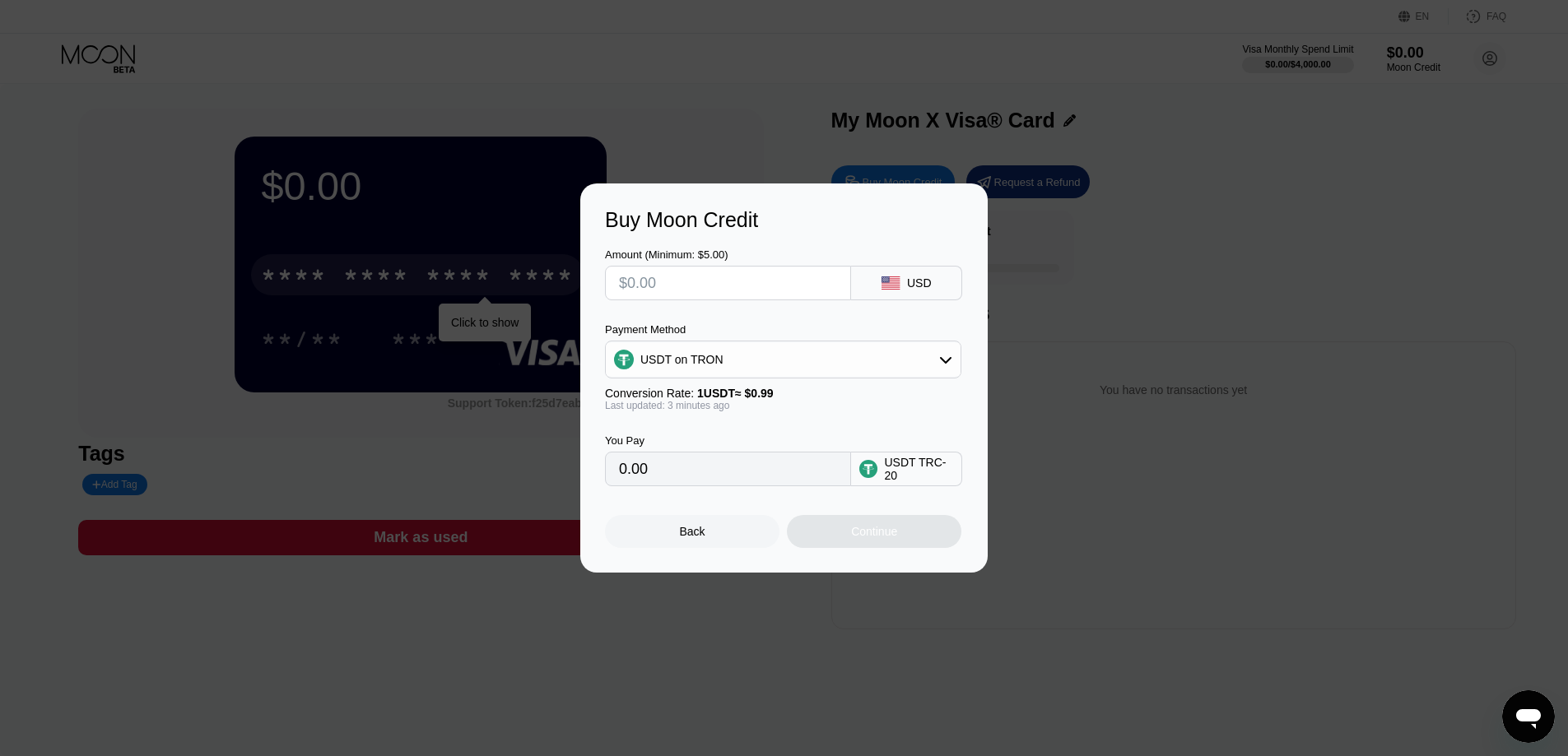
click at [689, 279] on input "text" at bounding box center [728, 282] width 218 height 33
type input "$2"
type input "2.02"
type input "$20"
type input "20.20"
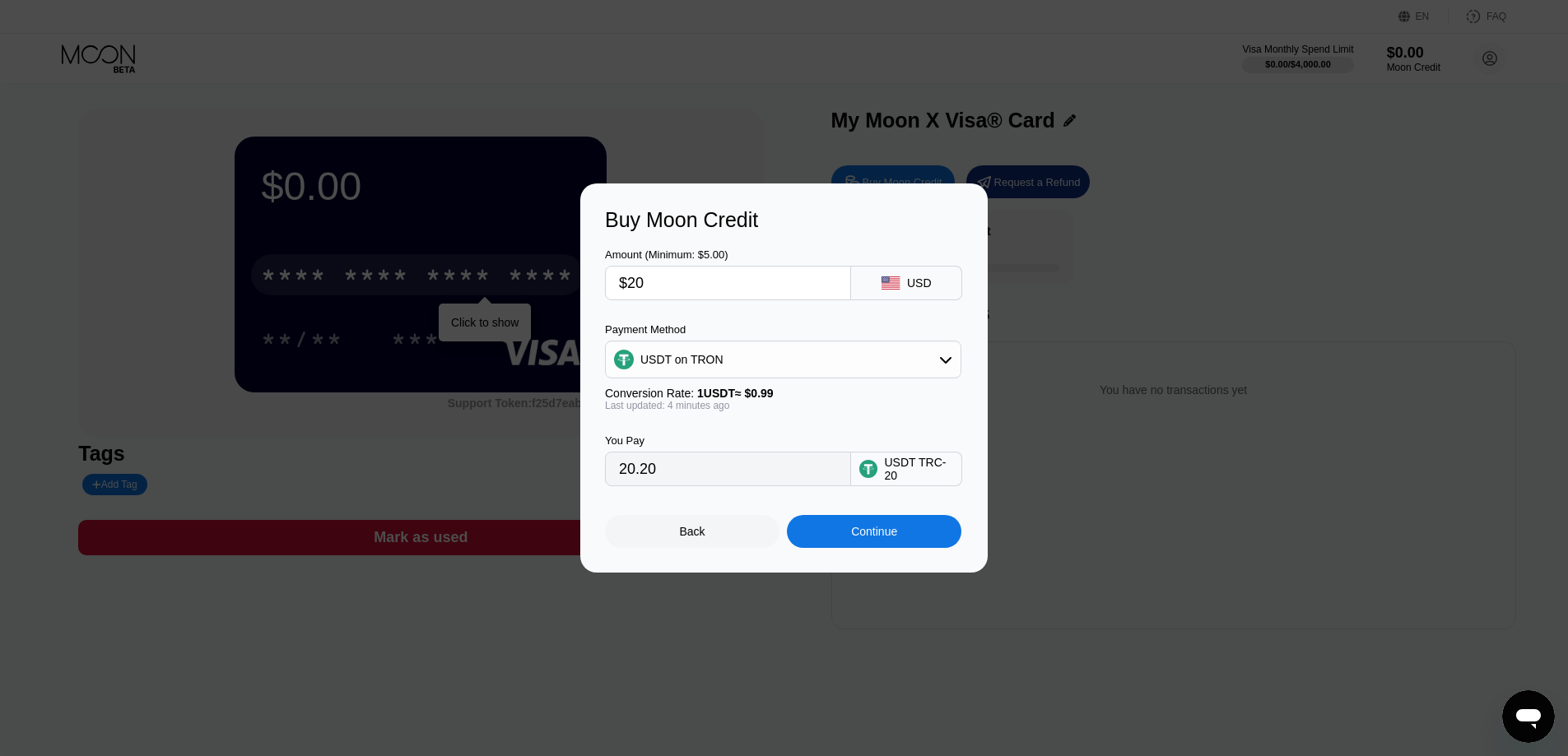
type input "$20"
click at [859, 538] on div "Continue" at bounding box center [874, 531] width 46 height 13
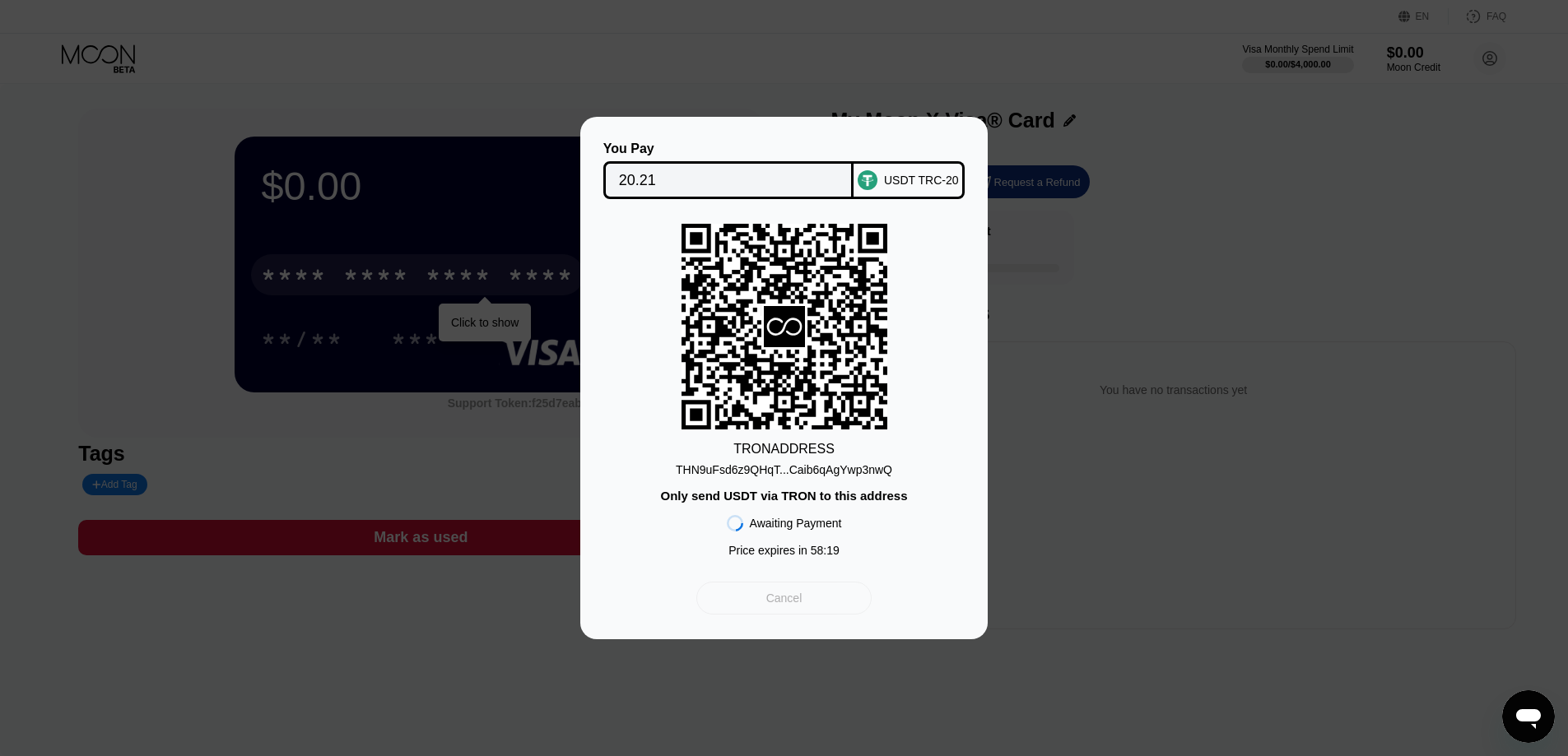
click at [789, 602] on div "Cancel" at bounding box center [784, 598] width 36 height 15
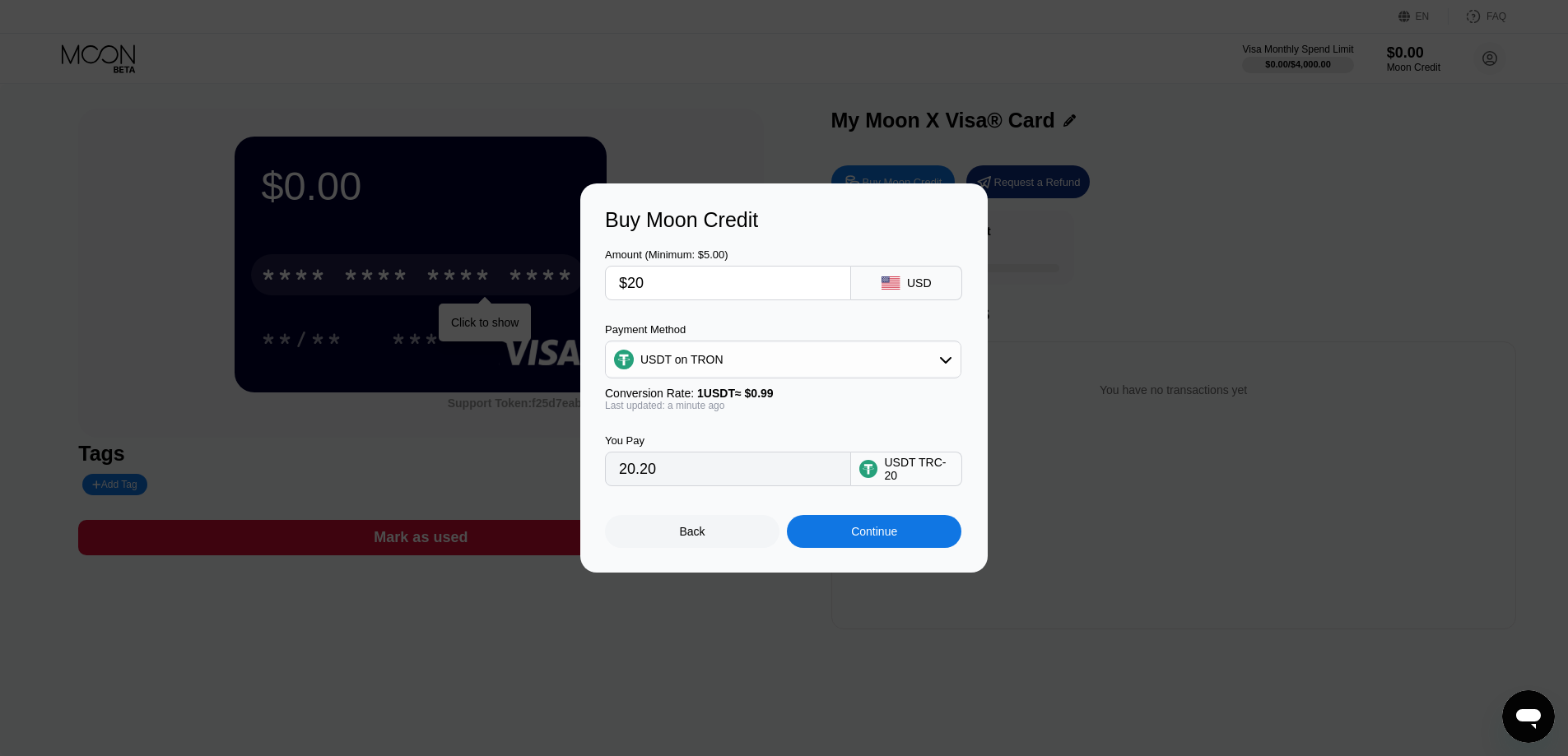
click at [693, 536] on div "Back" at bounding box center [693, 531] width 25 height 13
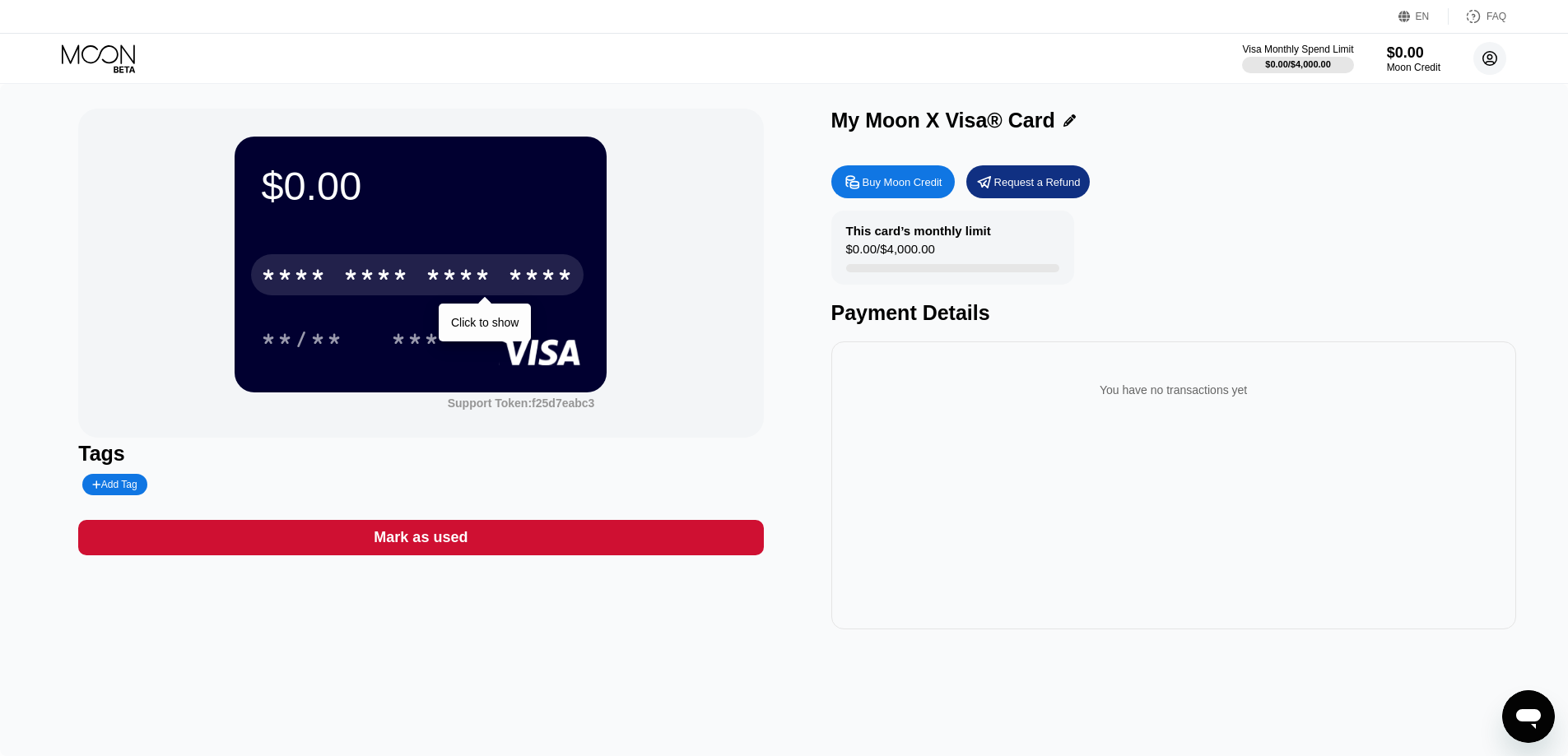
click at [1494, 53] on icon at bounding box center [1490, 59] width 14 height 14
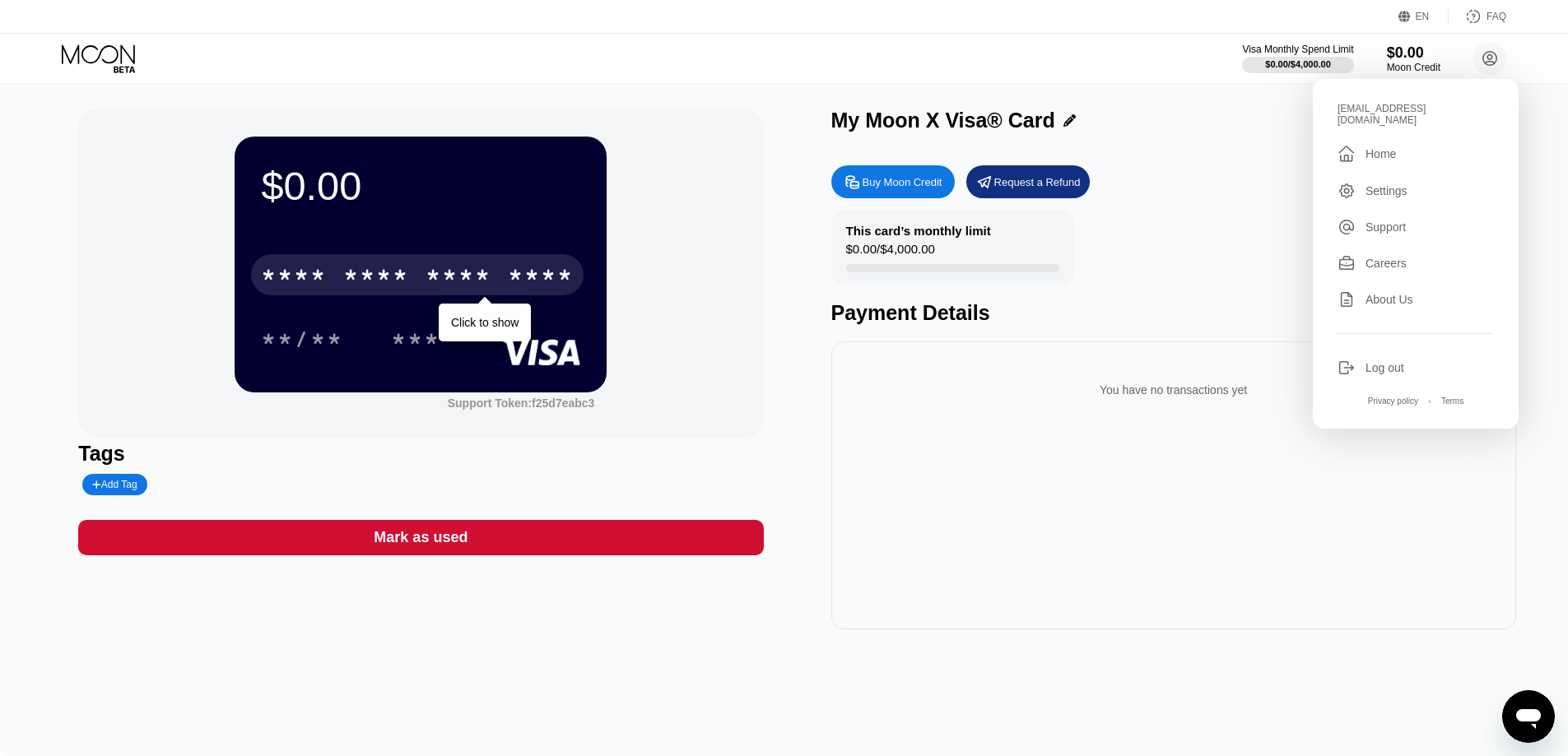
click at [1399, 184] on div "Settings" at bounding box center [1387, 191] width 42 height 13
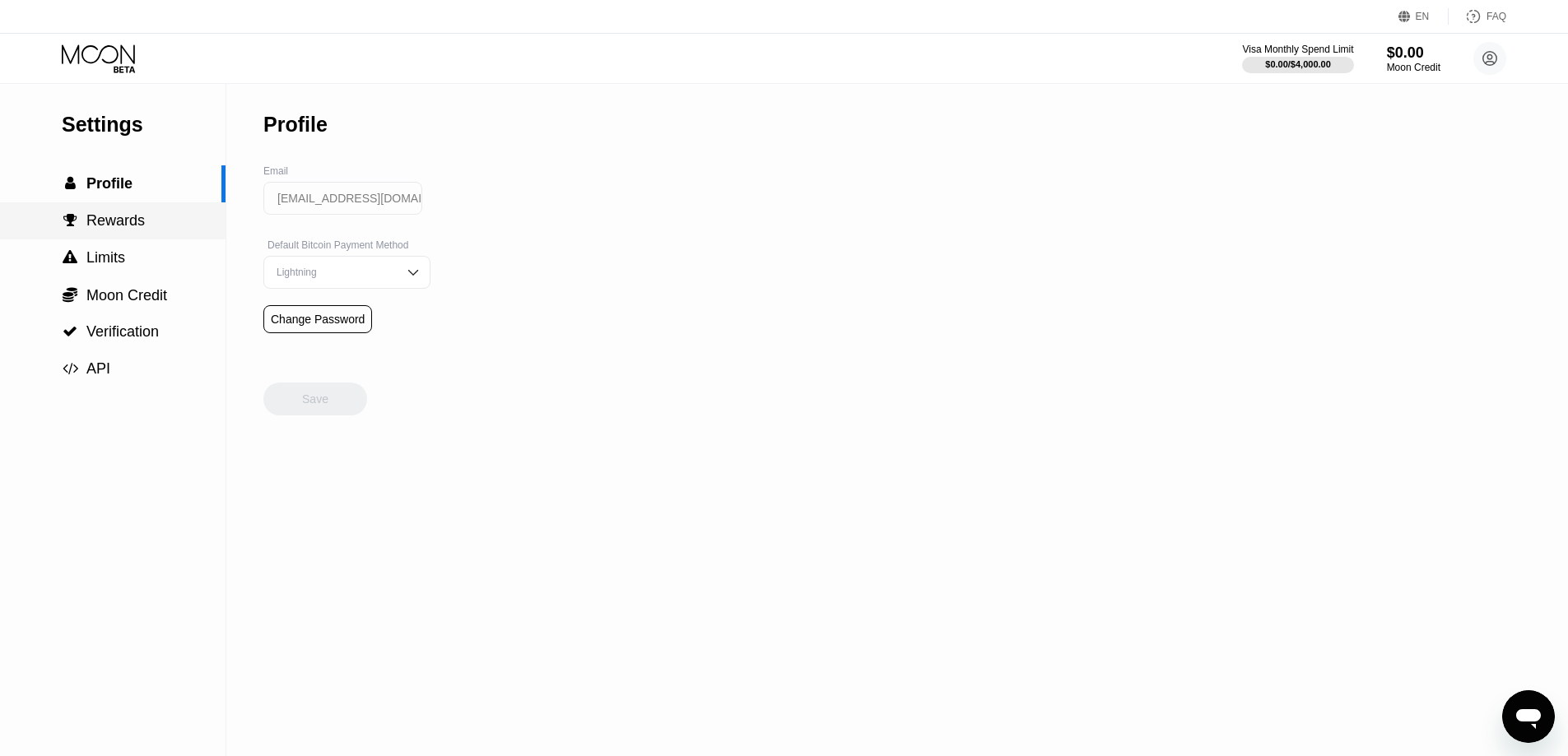
click at [119, 220] on span "Rewards" at bounding box center [116, 220] width 59 height 17
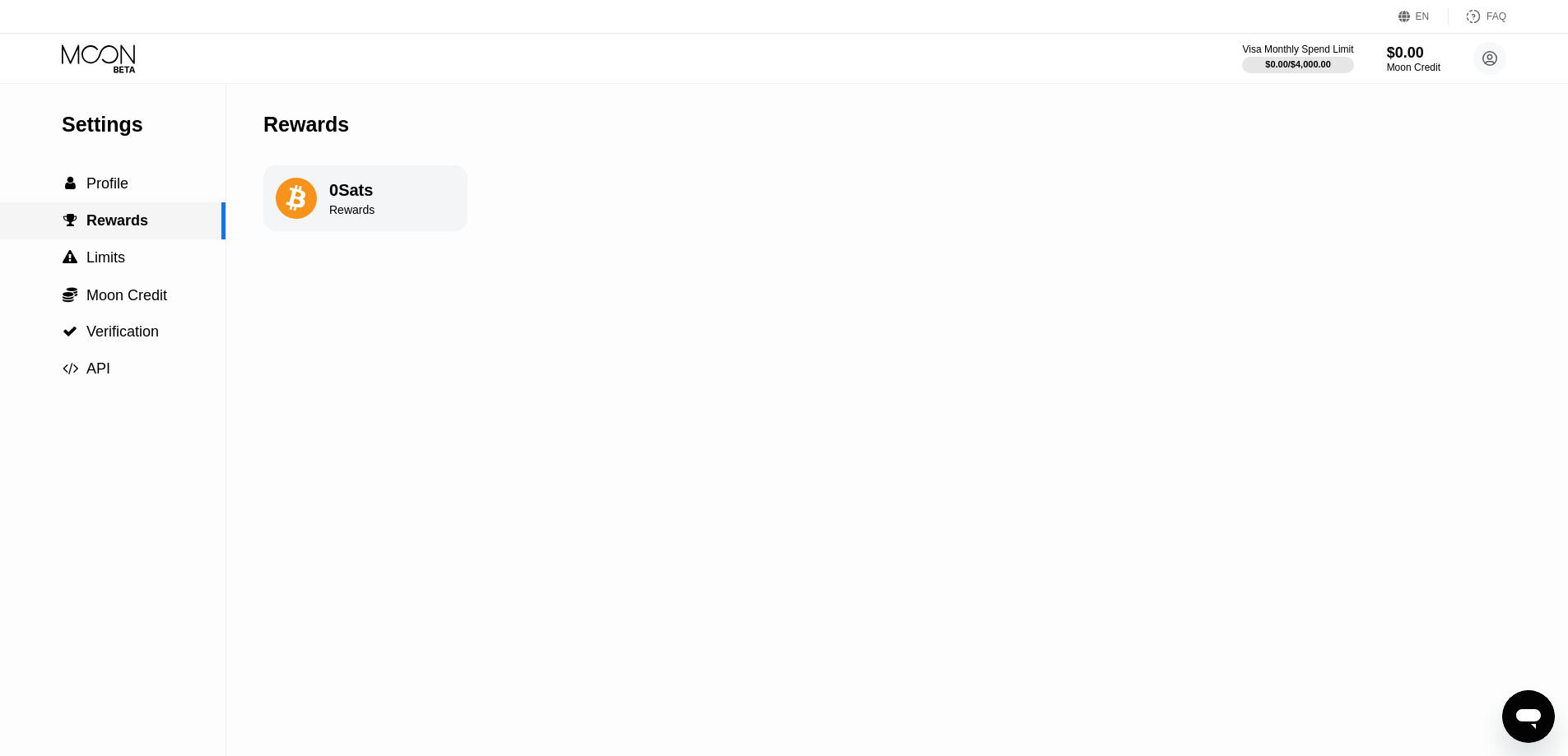
click at [119, 266] on span "Limits" at bounding box center [106, 257] width 39 height 17
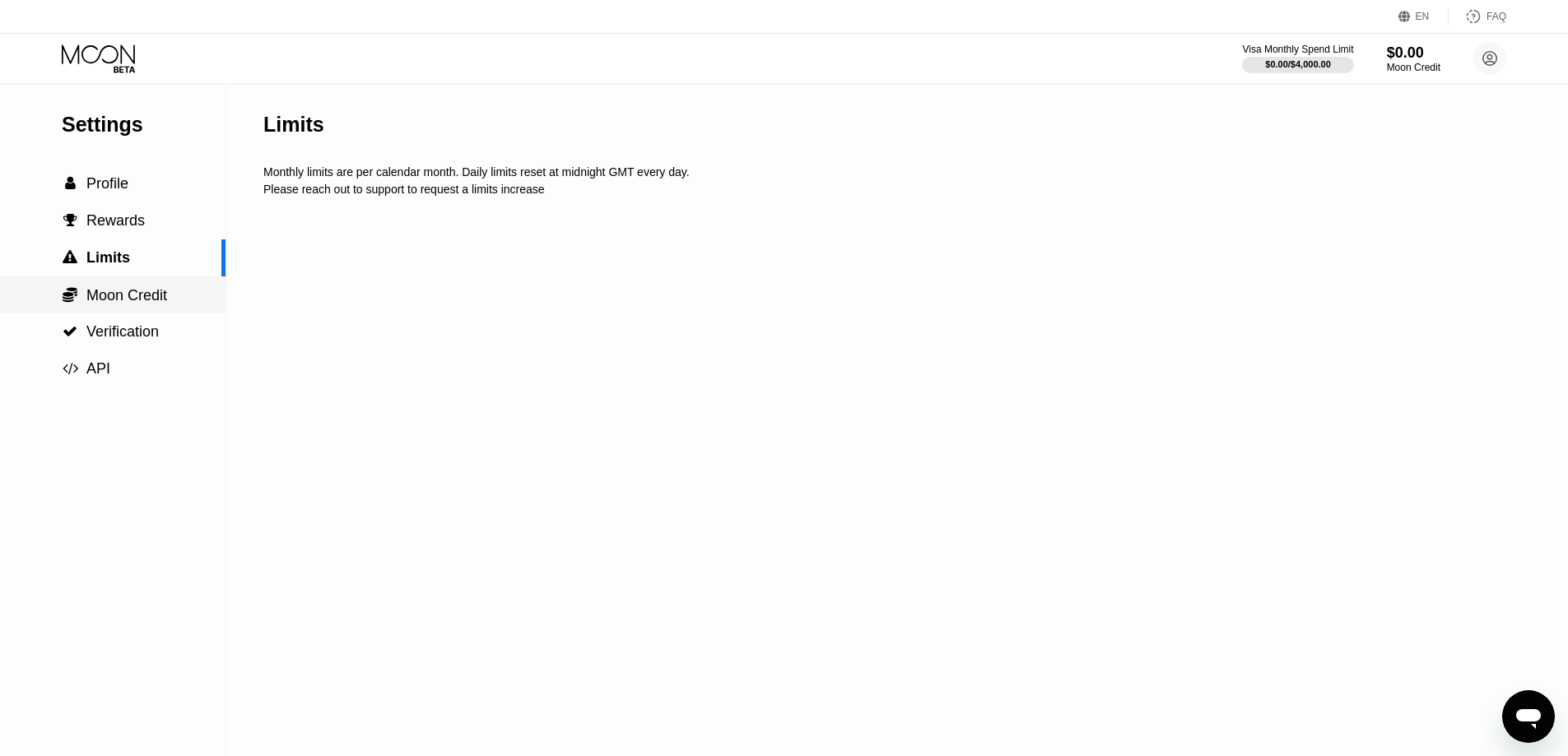
click at [118, 303] on span "Moon Credit" at bounding box center [127, 296] width 80 height 17
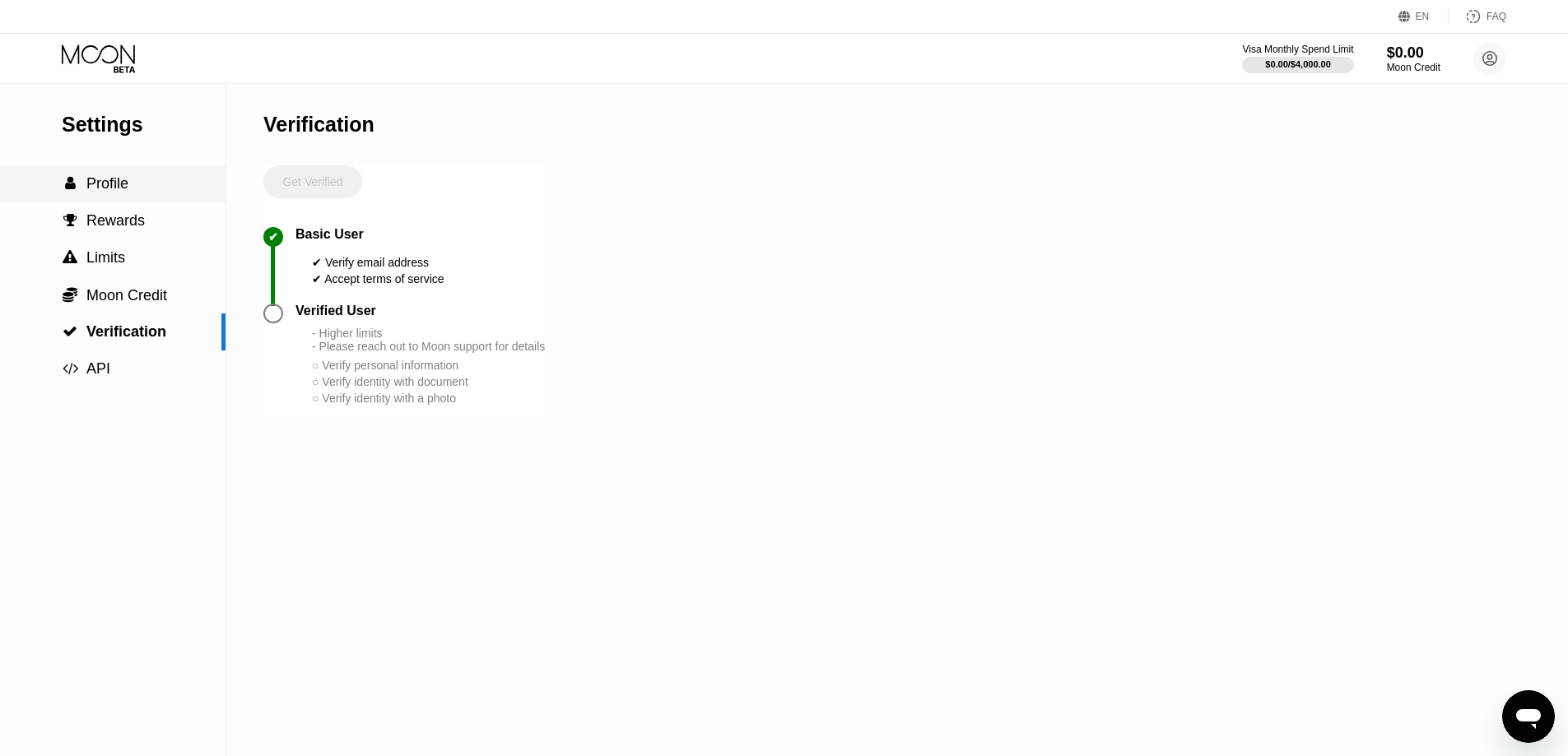
click at [111, 184] on span "Profile" at bounding box center [107, 184] width 42 height 17
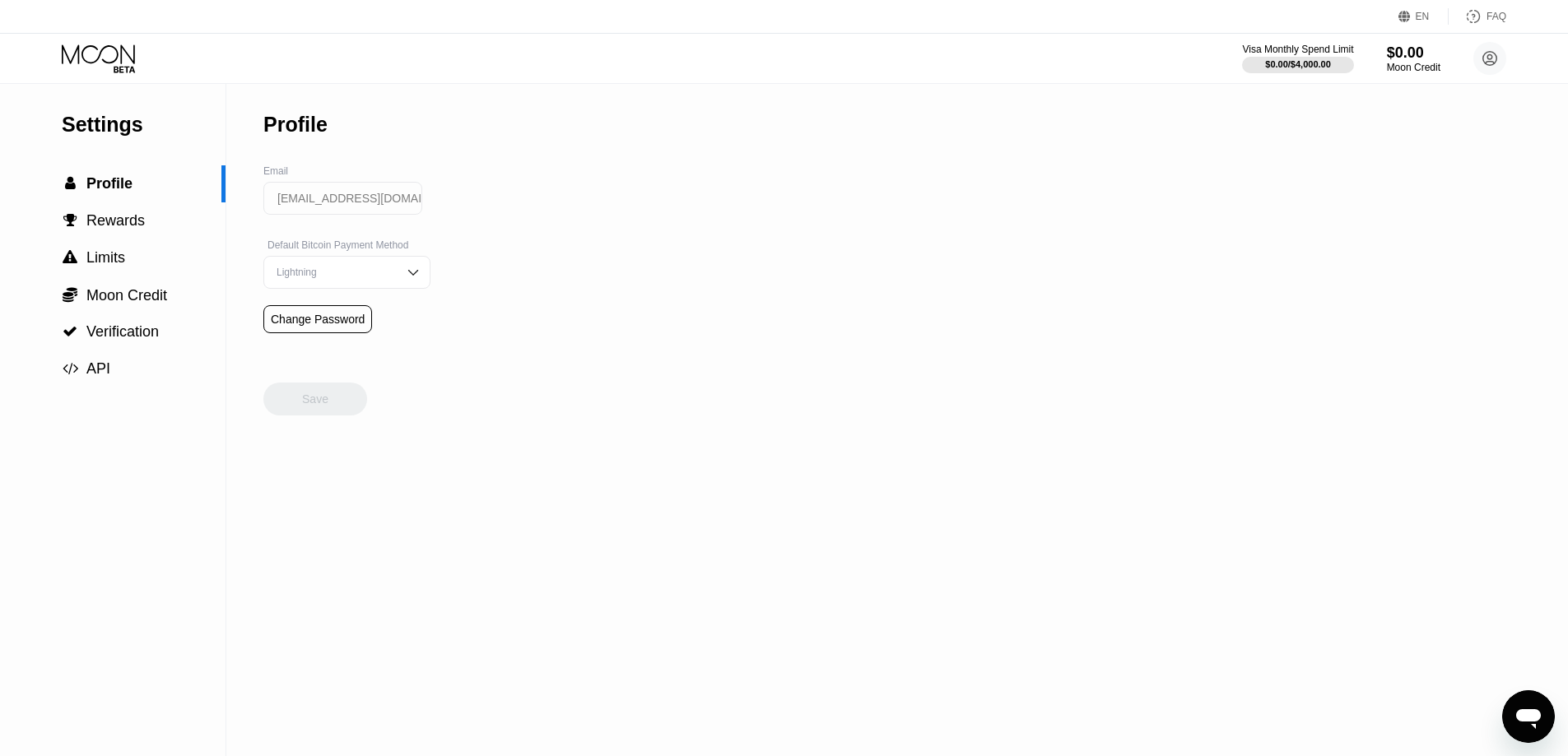
click at [112, 220] on span "Rewards" at bounding box center [116, 220] width 59 height 17
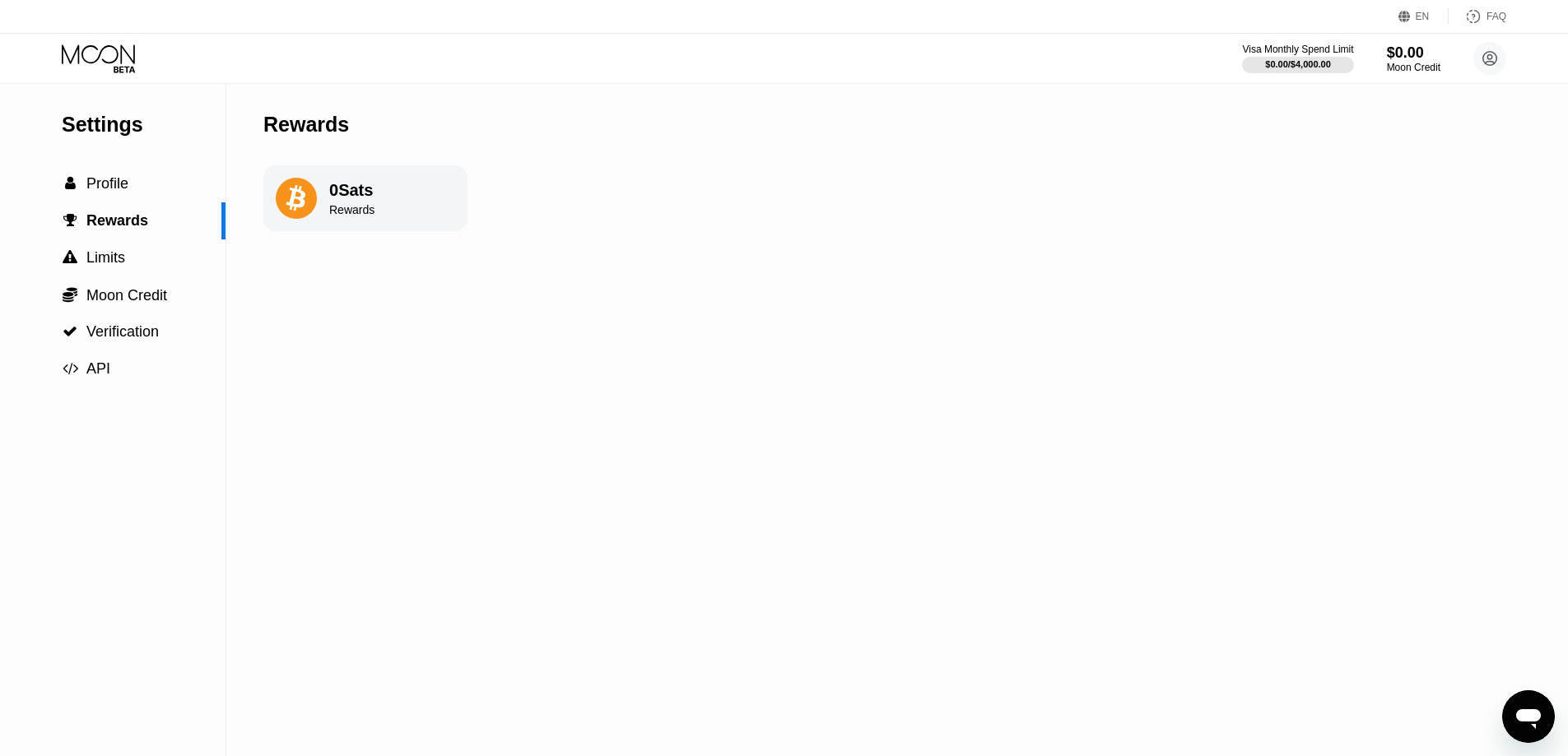
click at [121, 43] on div "Visa Monthly Spend Limit $0.00 / $4,000.00 $0.00 Moon Credit endof4s@yahoo.com …" at bounding box center [784, 58] width 1568 height 49
click at [112, 52] on icon at bounding box center [100, 59] width 76 height 28
